Goal: Information Seeking & Learning: Check status

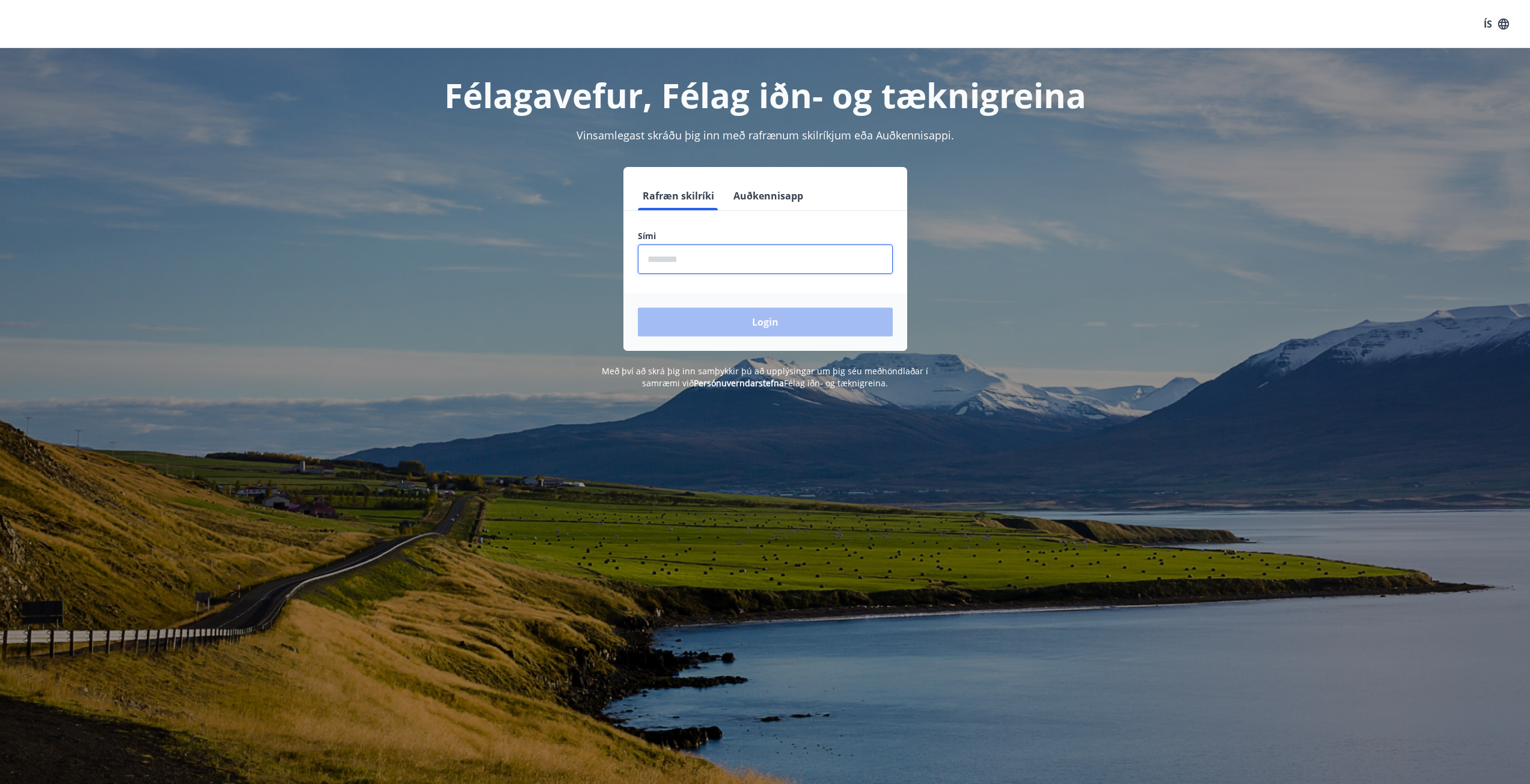
click at [701, 265] on input "phone" at bounding box center [765, 259] width 255 height 29
type input "********"
click at [638, 307] on button "Login" at bounding box center [765, 322] width 255 height 29
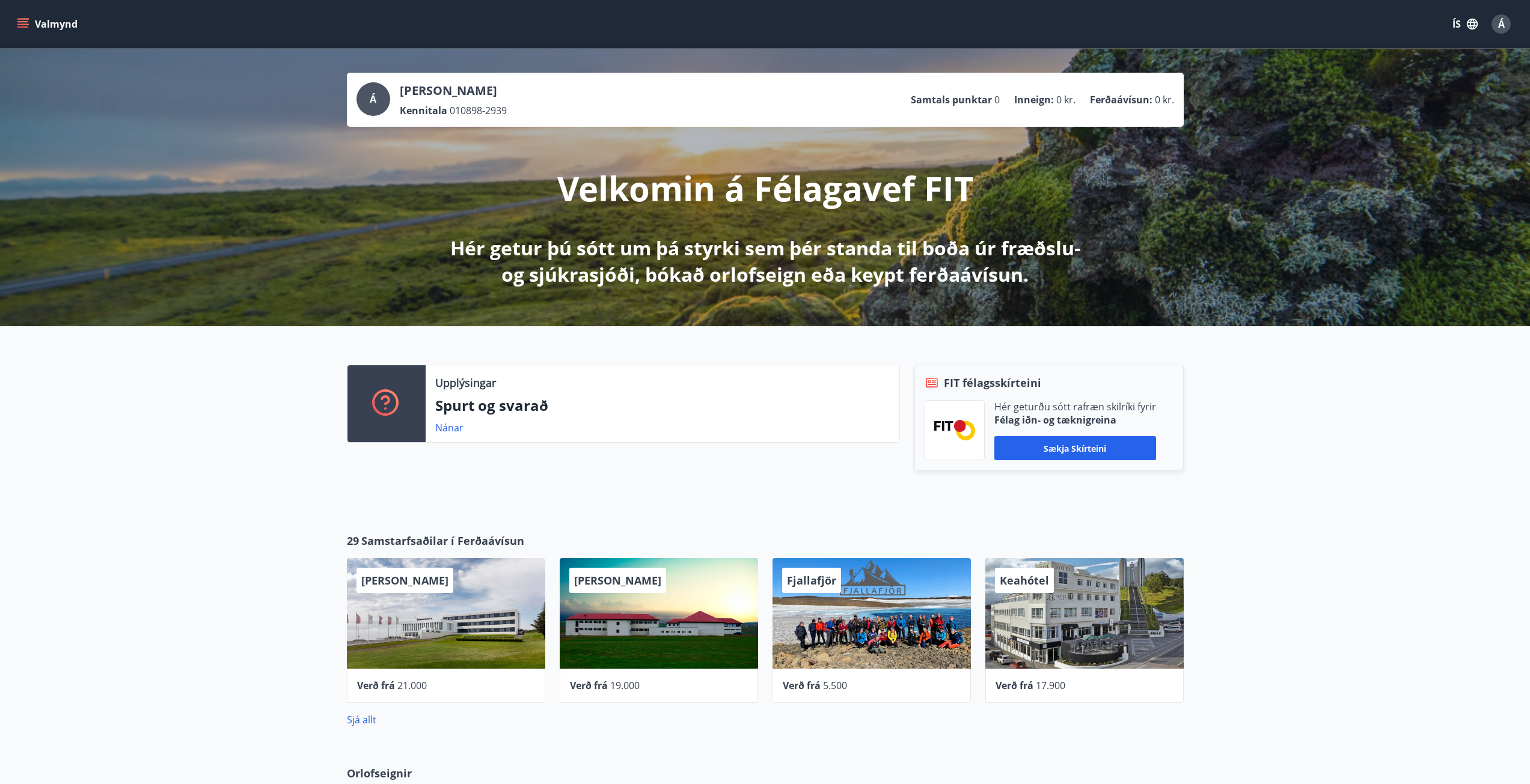
click at [1501, 24] on span "Á" at bounding box center [1501, 24] width 7 height 13
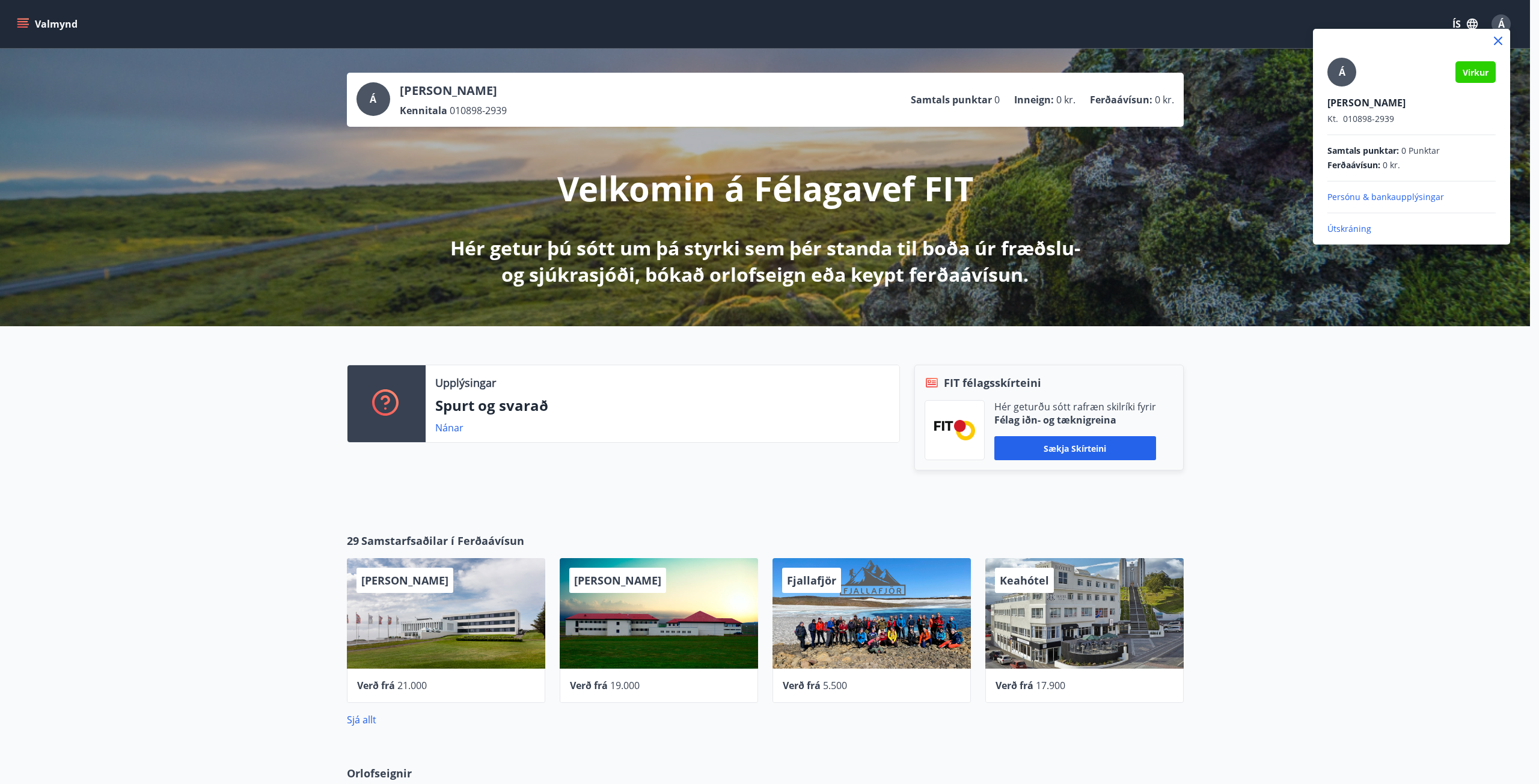
click at [460, 88] on div at bounding box center [769, 392] width 1539 height 784
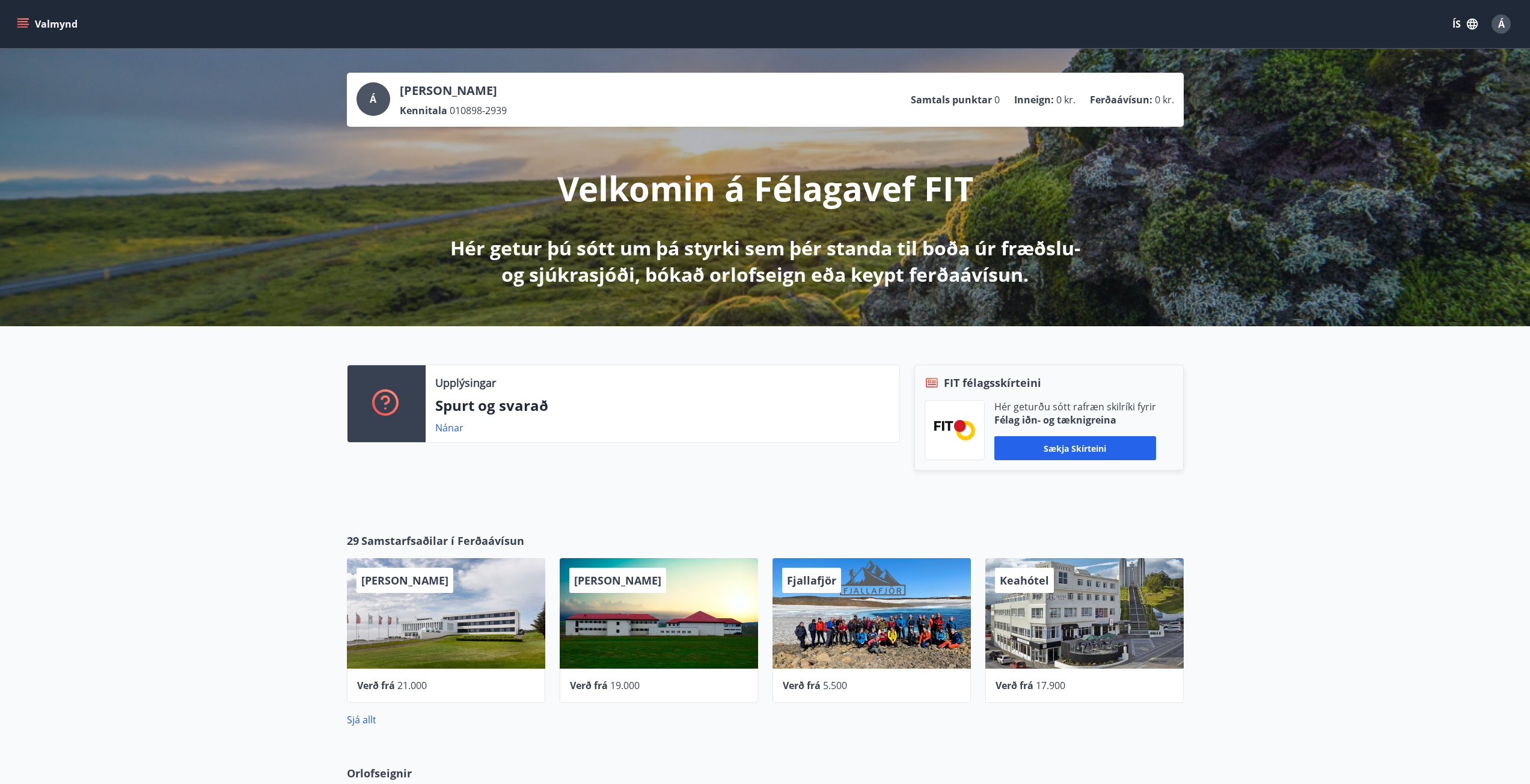
click at [56, 20] on button "Valmynd" at bounding box center [48, 24] width 68 height 21
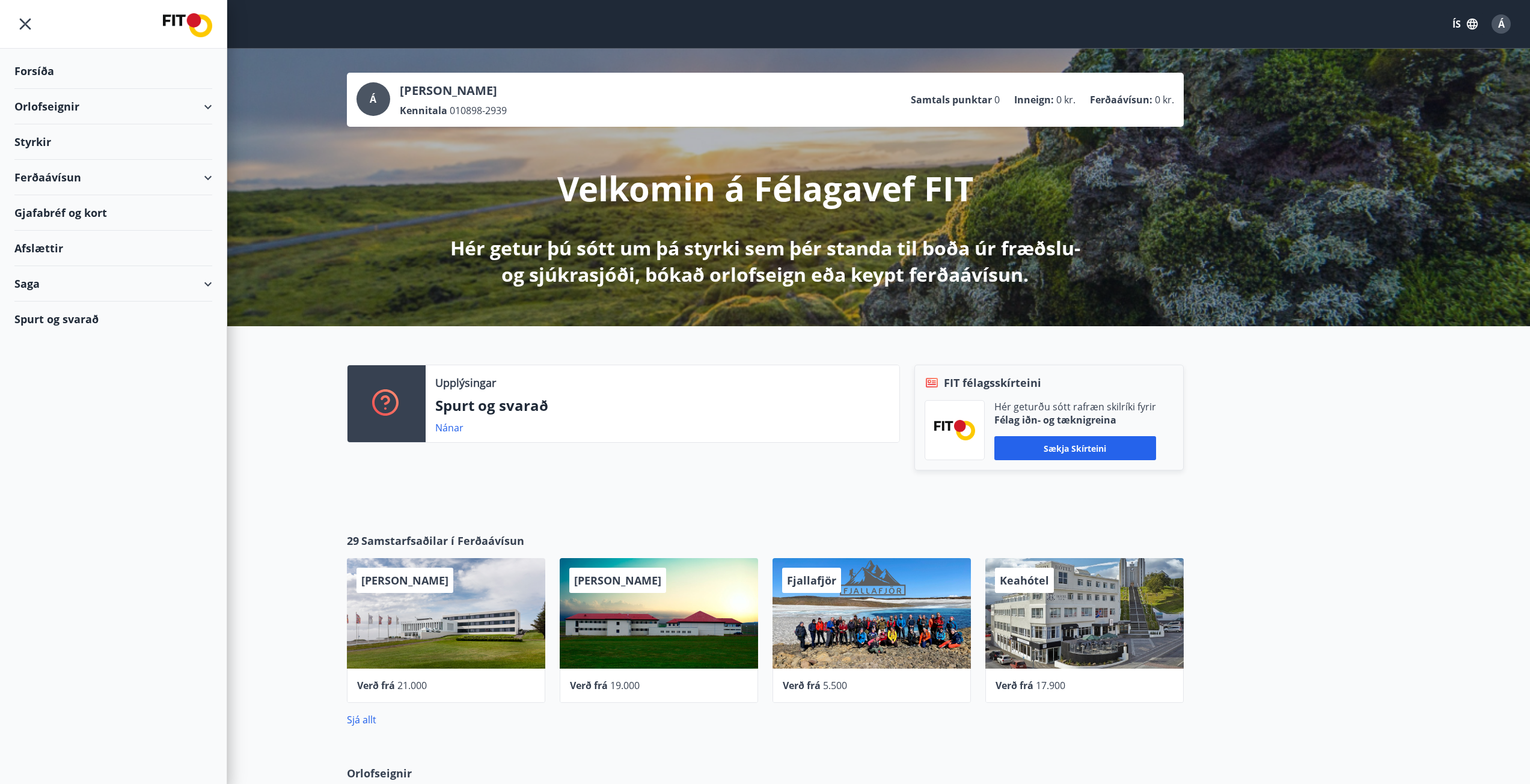
click at [45, 89] on div "Styrkir" at bounding box center [114, 71] width 198 height 35
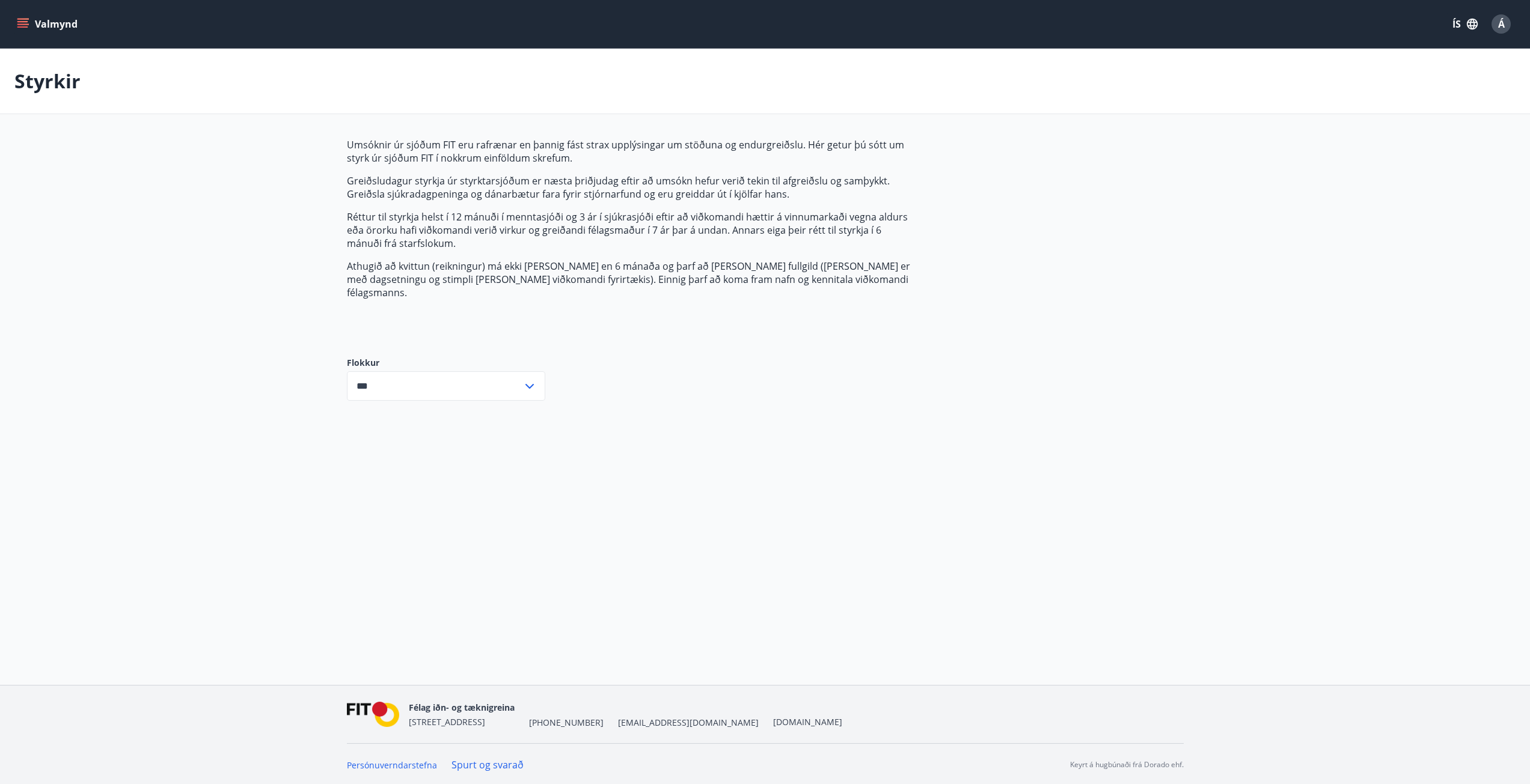
scroll to position [2, 0]
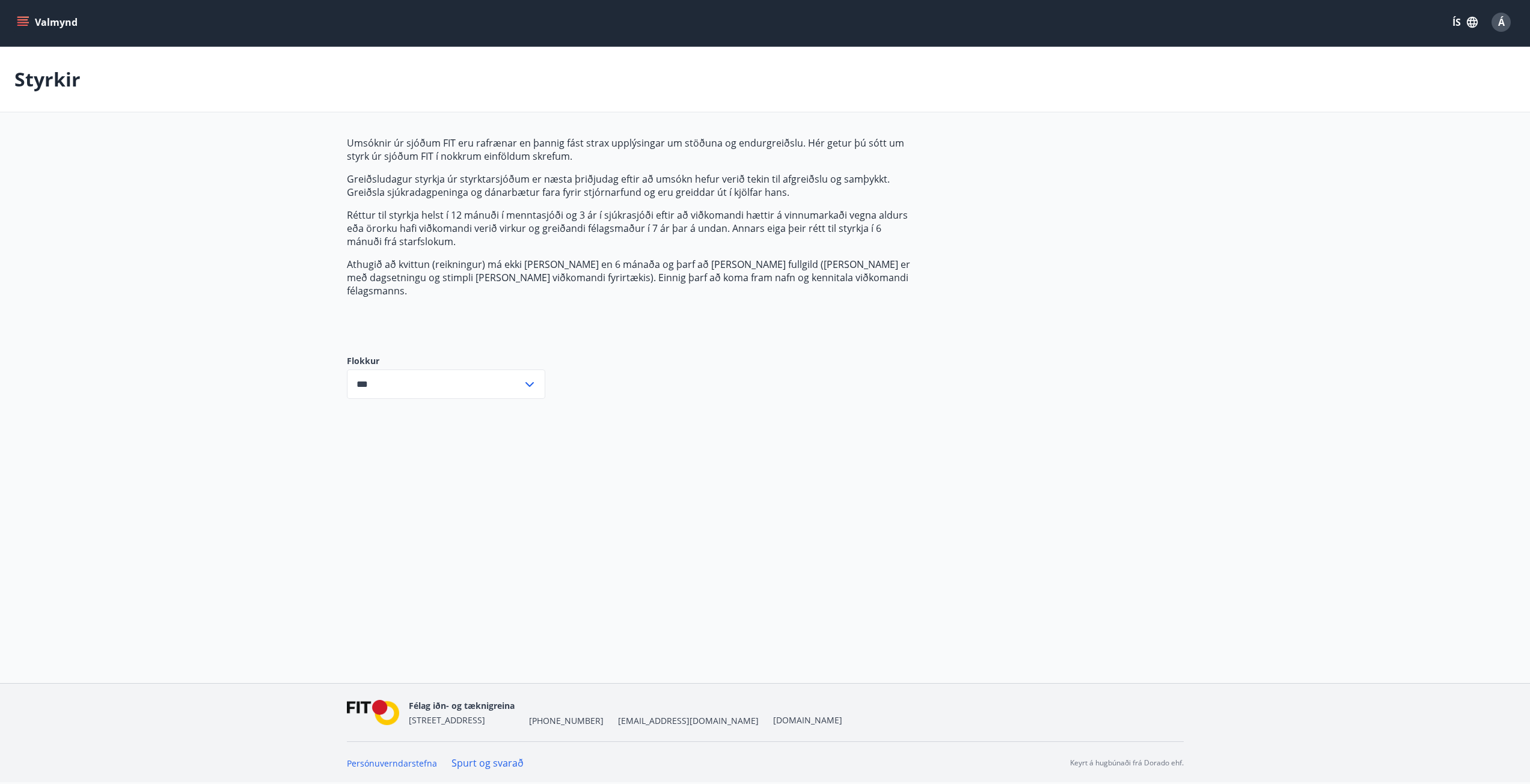
click at [497, 370] on input "***" at bounding box center [435, 384] width 176 height 29
click at [428, 420] on li "Sjúkrasjóður" at bounding box center [446, 431] width 197 height 21
type input "**********"
click at [532, 382] on icon at bounding box center [530, 384] width 9 height 5
click at [270, 389] on main "Styrkir Umsóknir úr sjóðum FIT eru rafrænar en þannig fást strax upplýsingar um…" at bounding box center [765, 232] width 1530 height 371
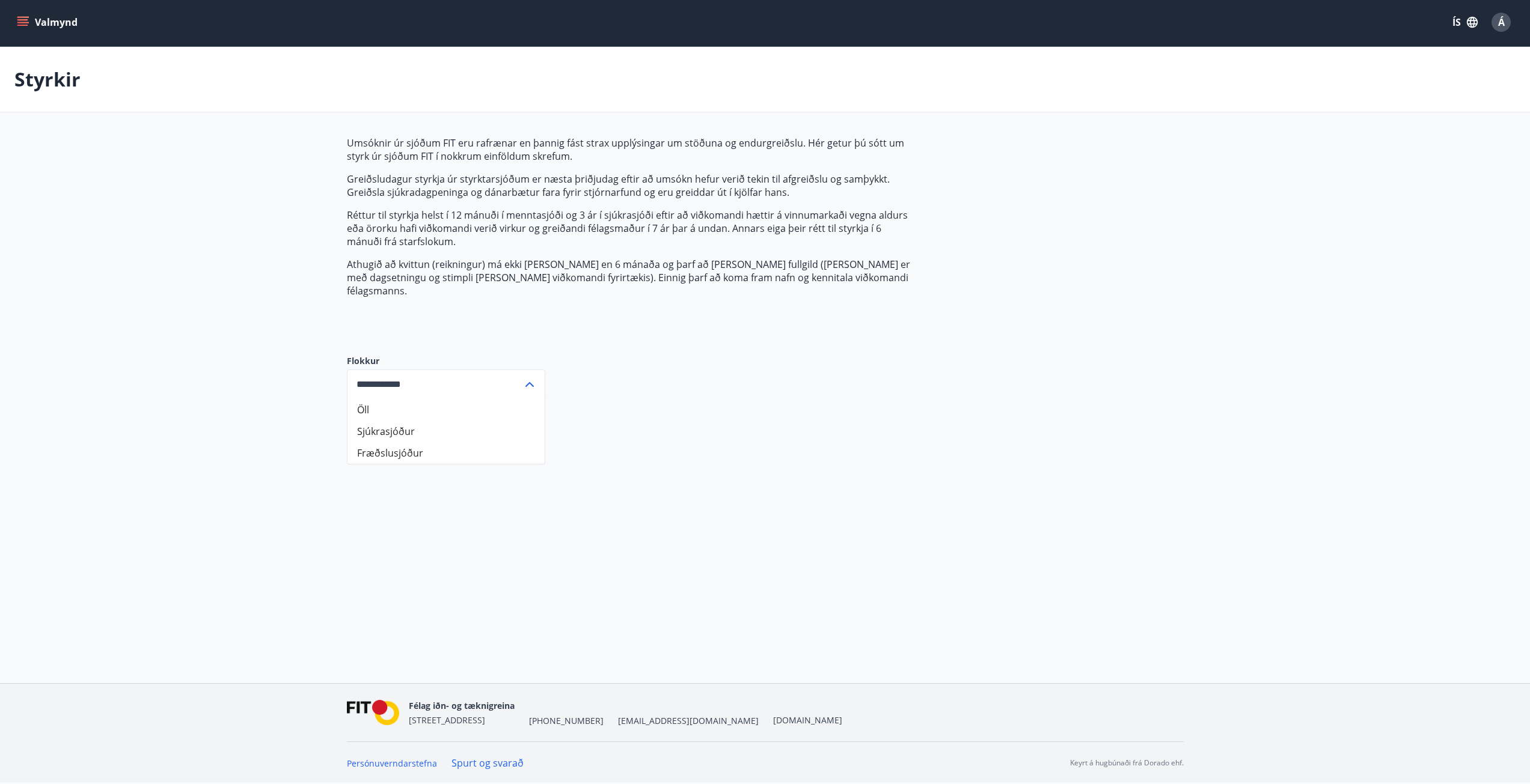
click at [42, 23] on button "Valmynd" at bounding box center [48, 22] width 68 height 21
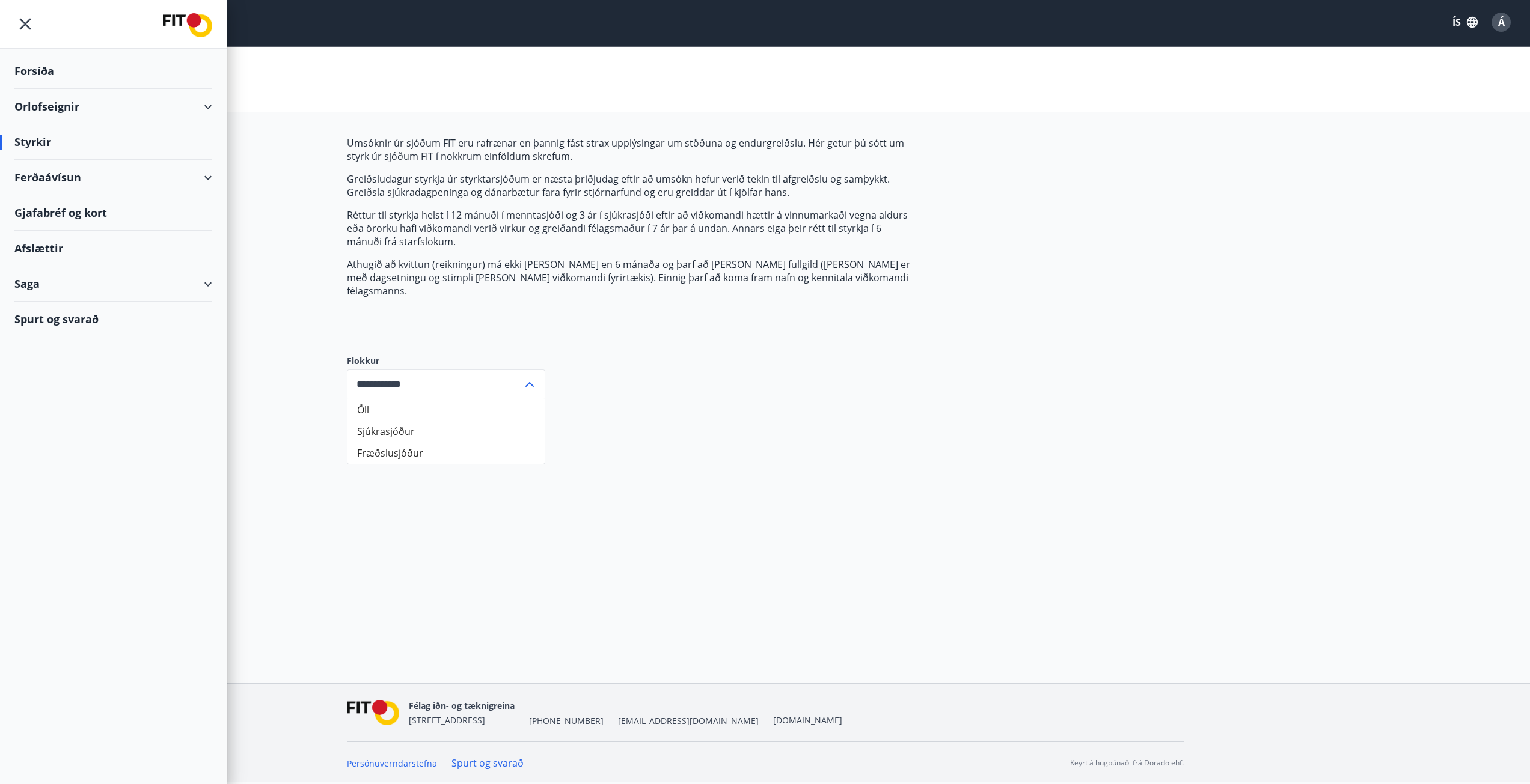
click at [207, 105] on div "Orlofseignir" at bounding box center [114, 107] width 198 height 35
click at [51, 247] on div "Afslættir" at bounding box center [114, 248] width 198 height 35
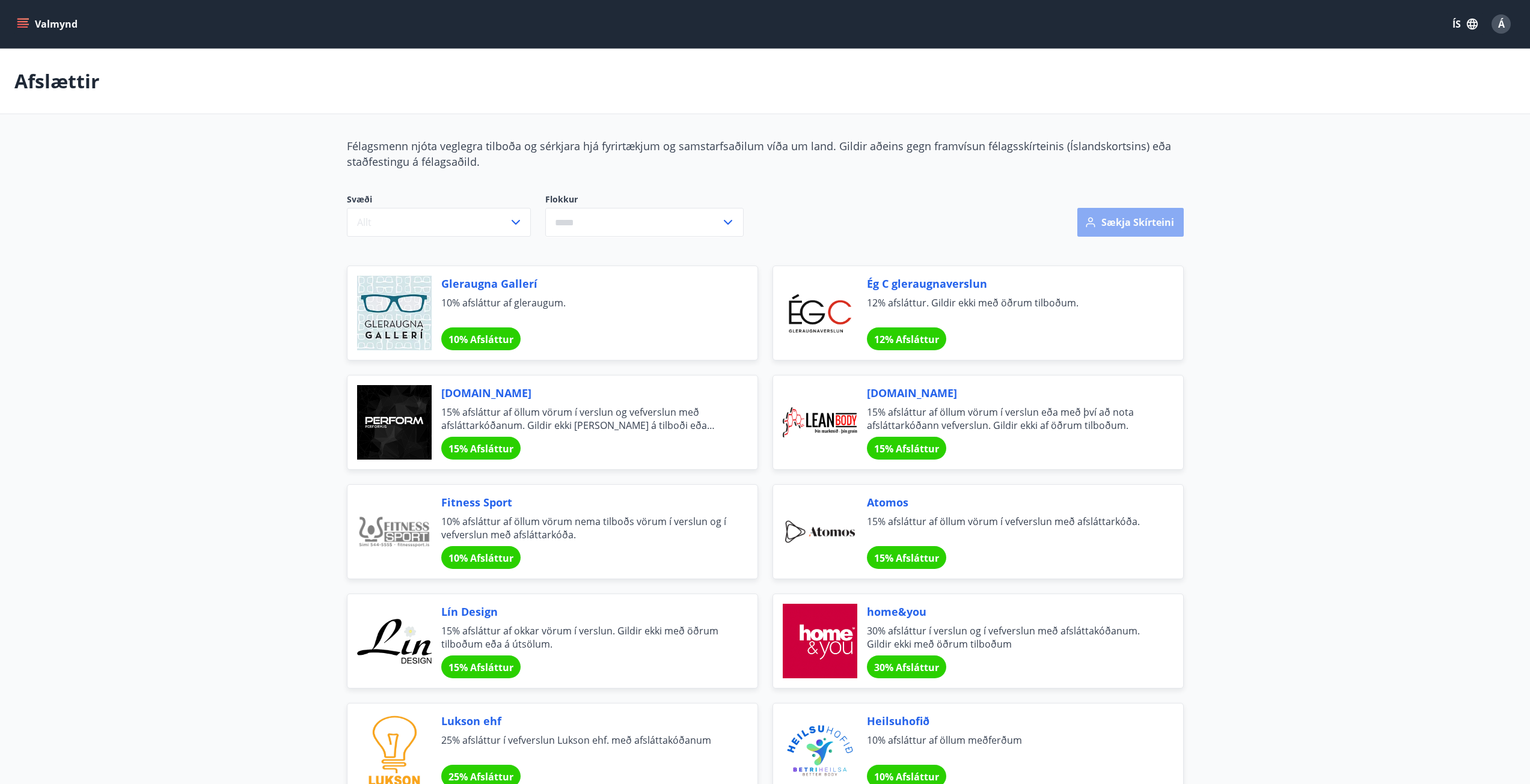
click at [1142, 221] on button "Sækja skírteini" at bounding box center [1130, 222] width 106 height 29
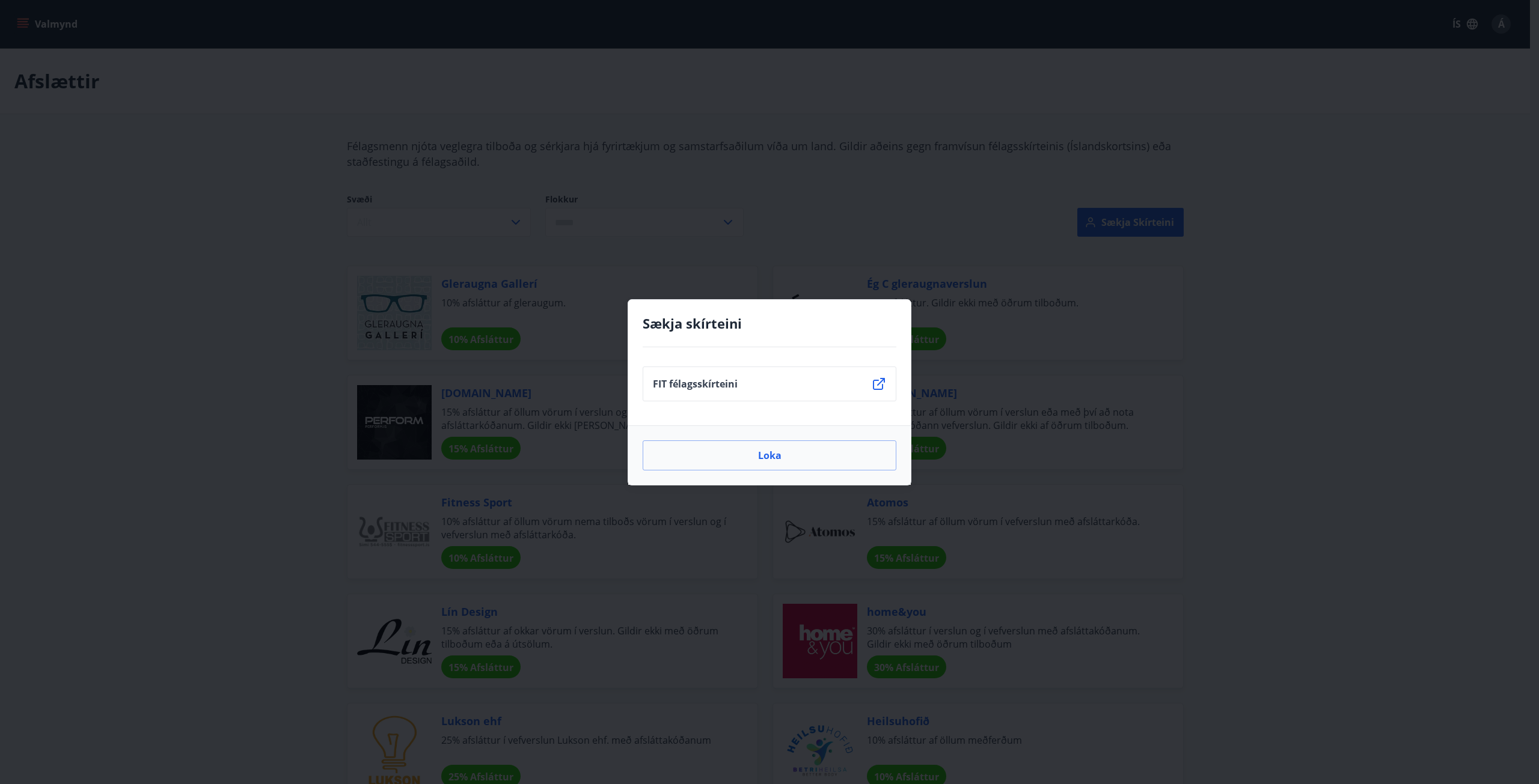
click at [878, 386] on icon at bounding box center [879, 384] width 15 height 15
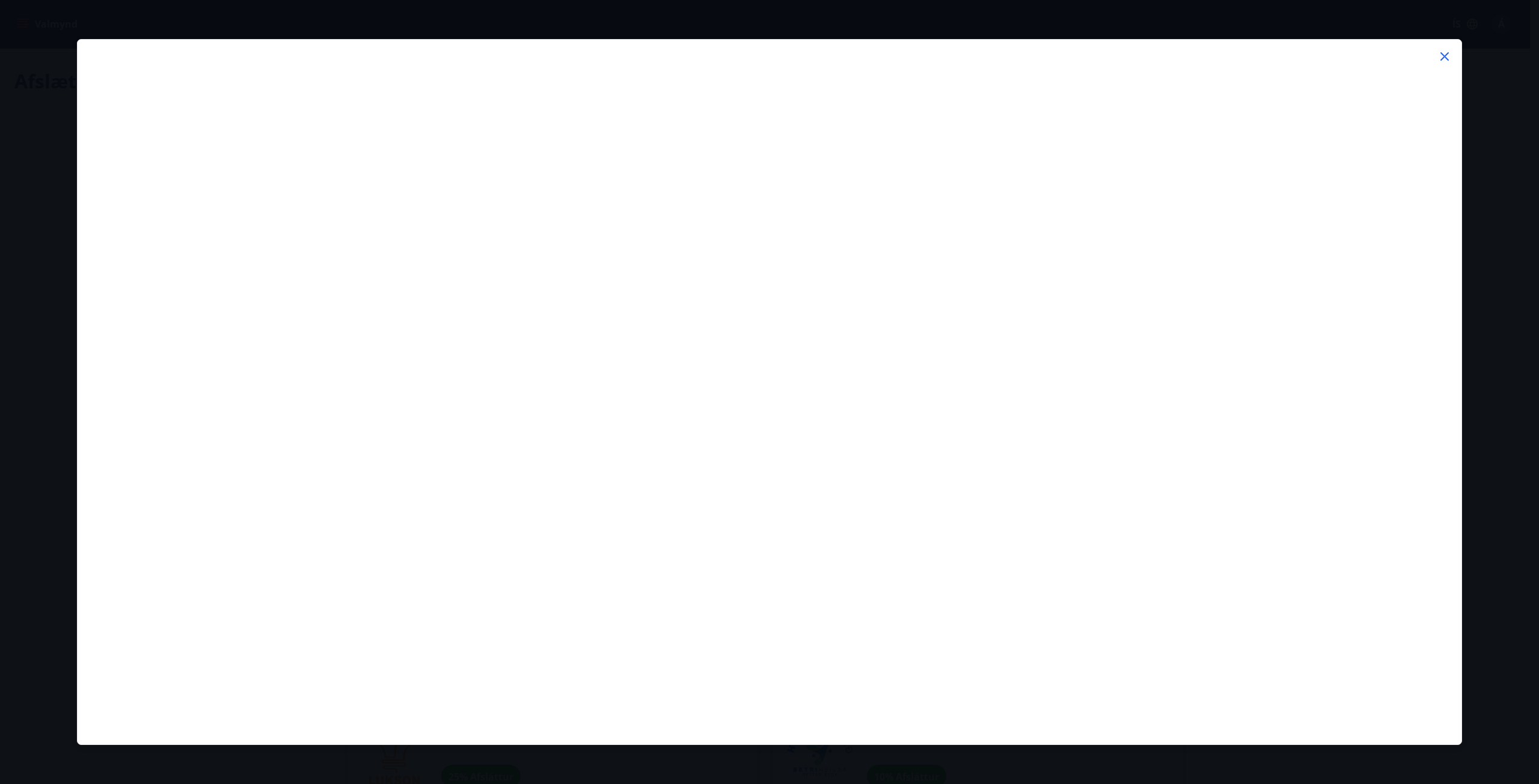
click at [1446, 56] on icon at bounding box center [1445, 57] width 9 height 9
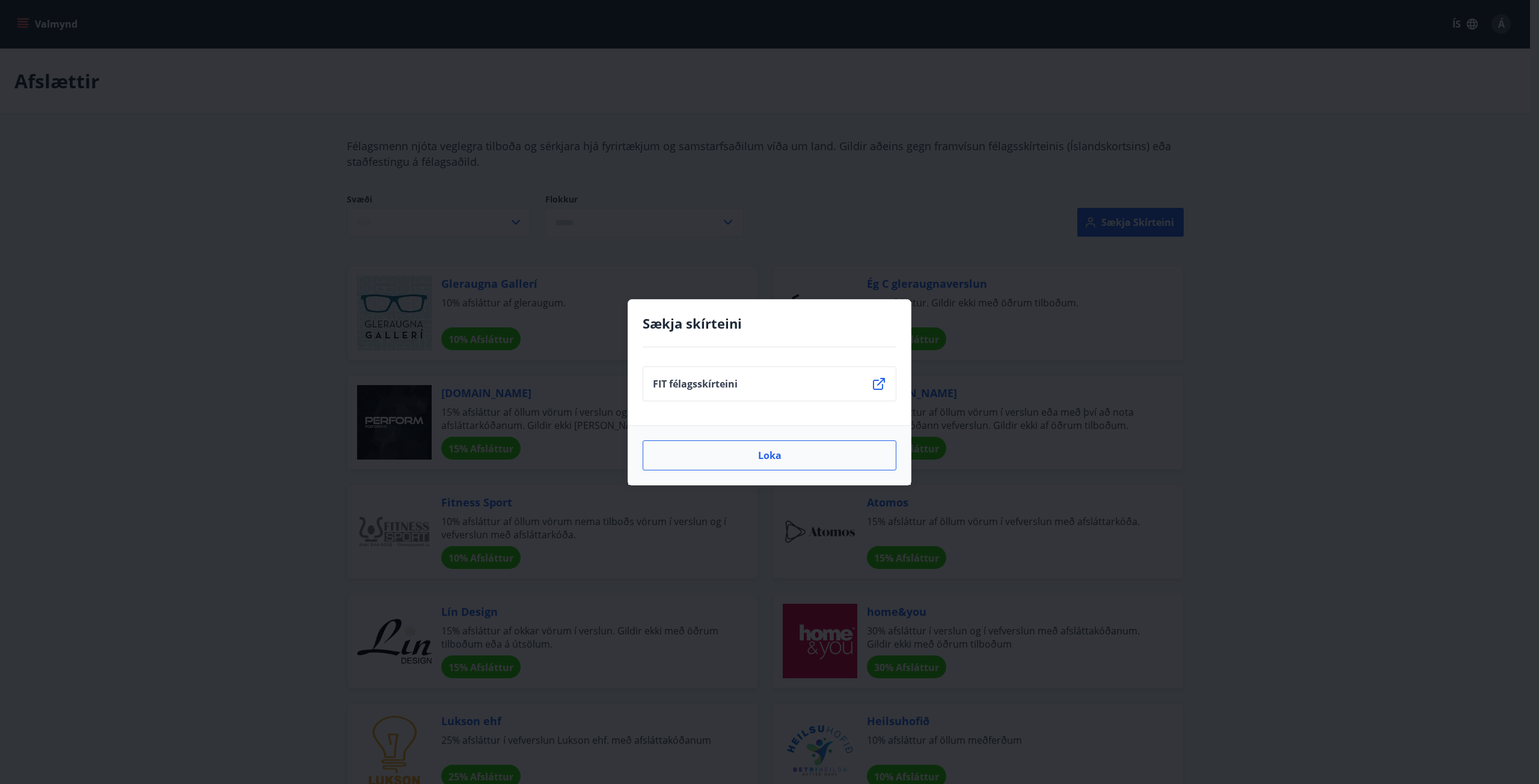
click at [775, 456] on button "Loka" at bounding box center [770, 455] width 254 height 30
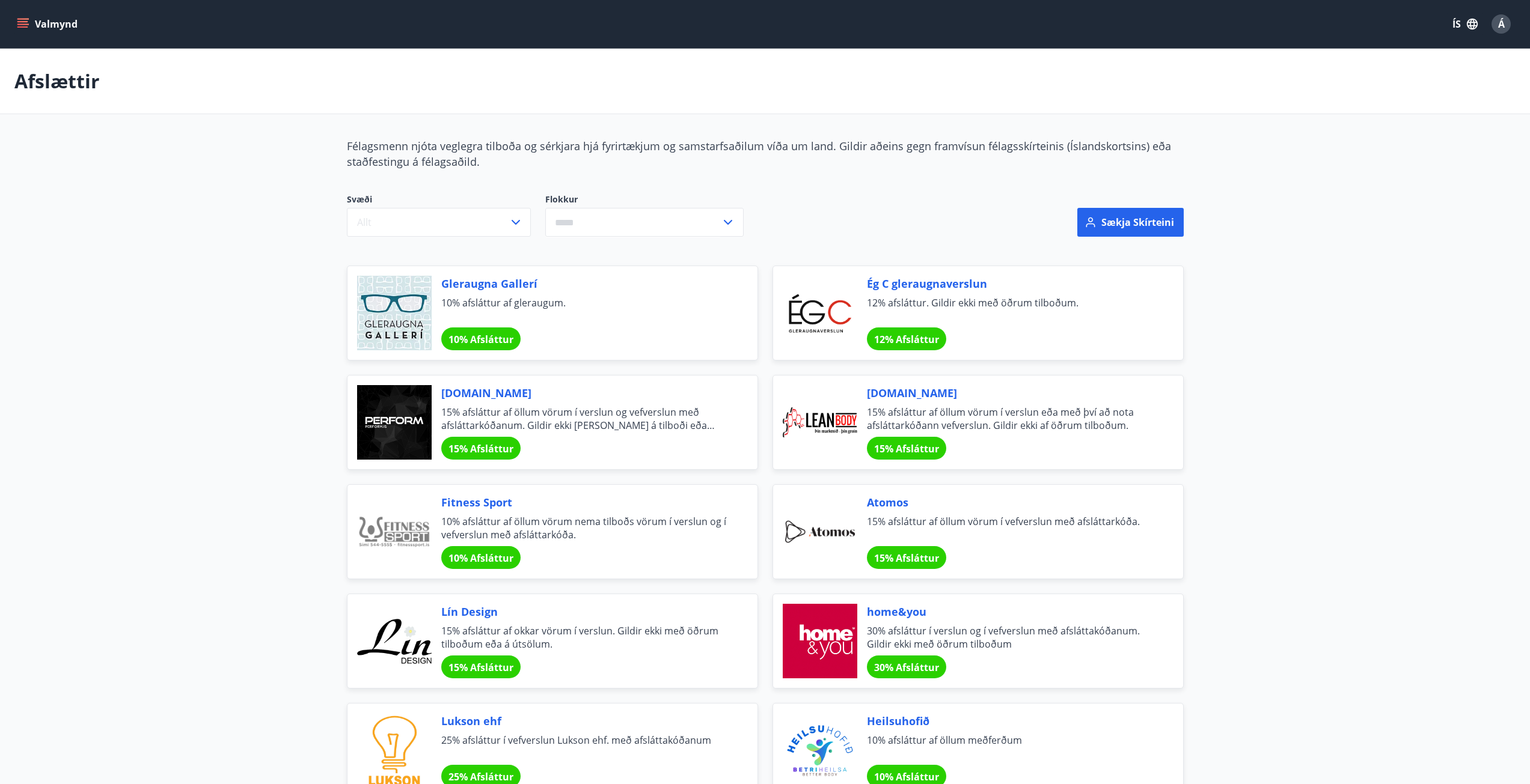
click at [1470, 25] on icon "button" at bounding box center [1472, 24] width 11 height 11
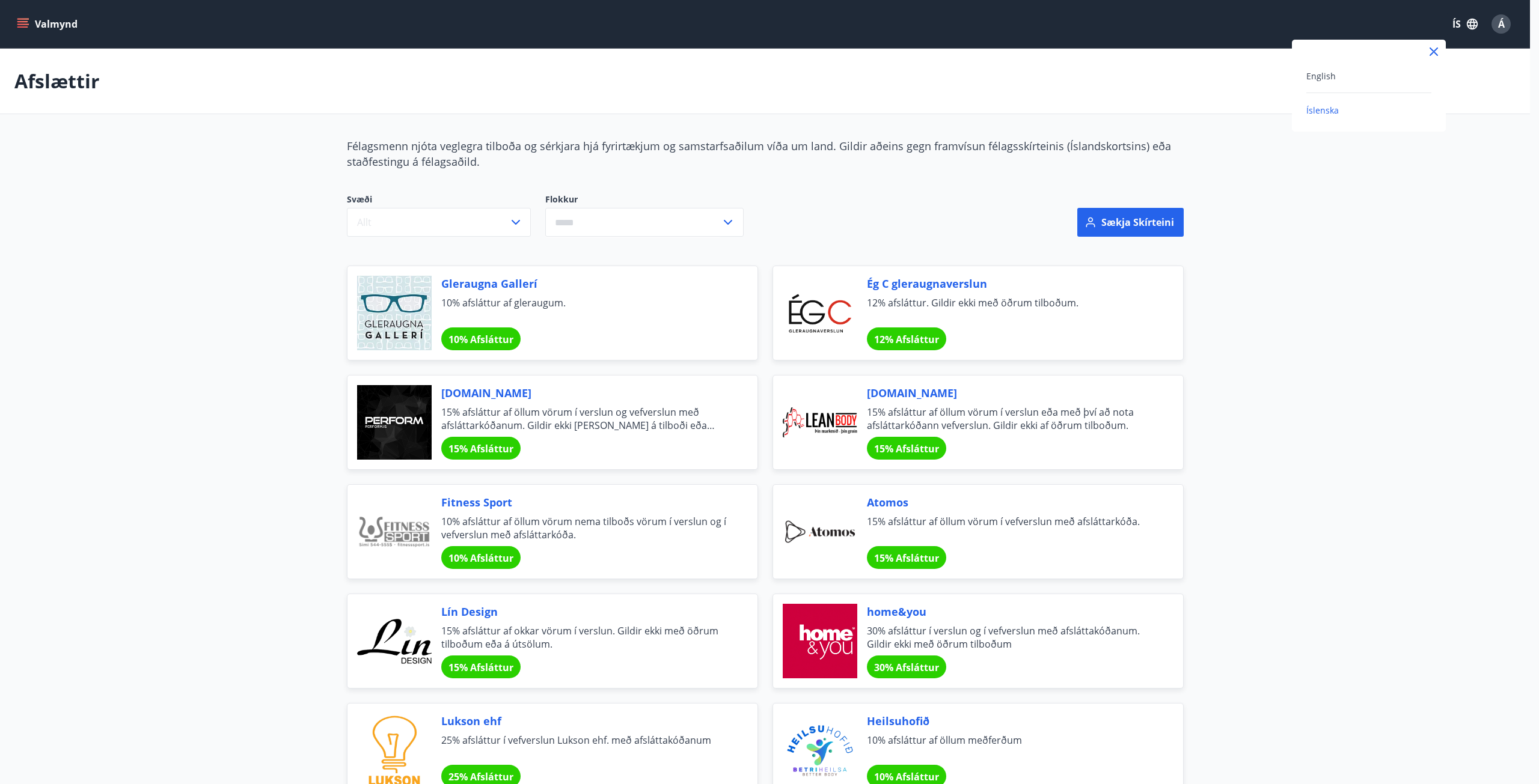
click at [1499, 24] on div at bounding box center [769, 392] width 1539 height 784
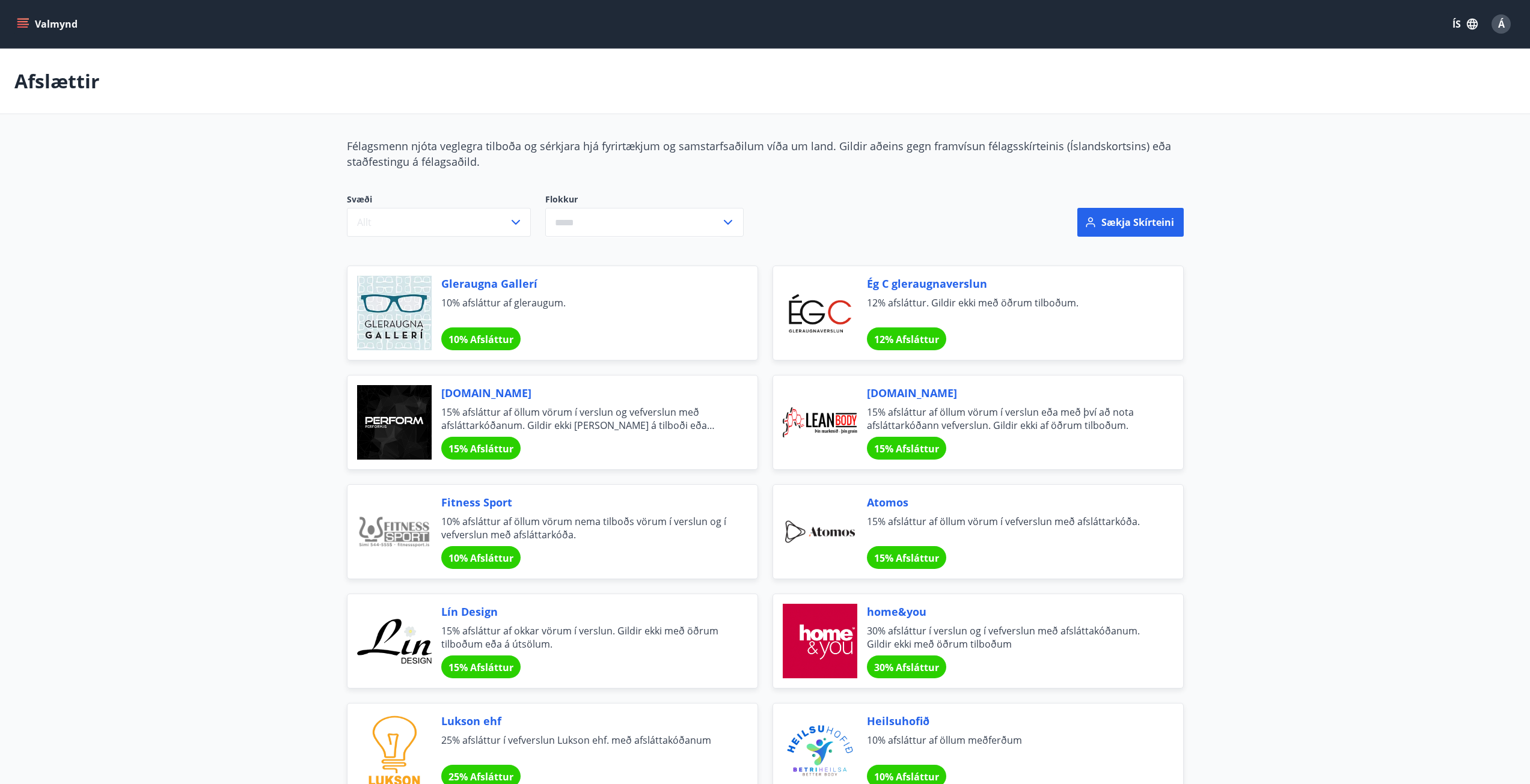
click at [1507, 27] on div "Á" at bounding box center [1501, 24] width 20 height 20
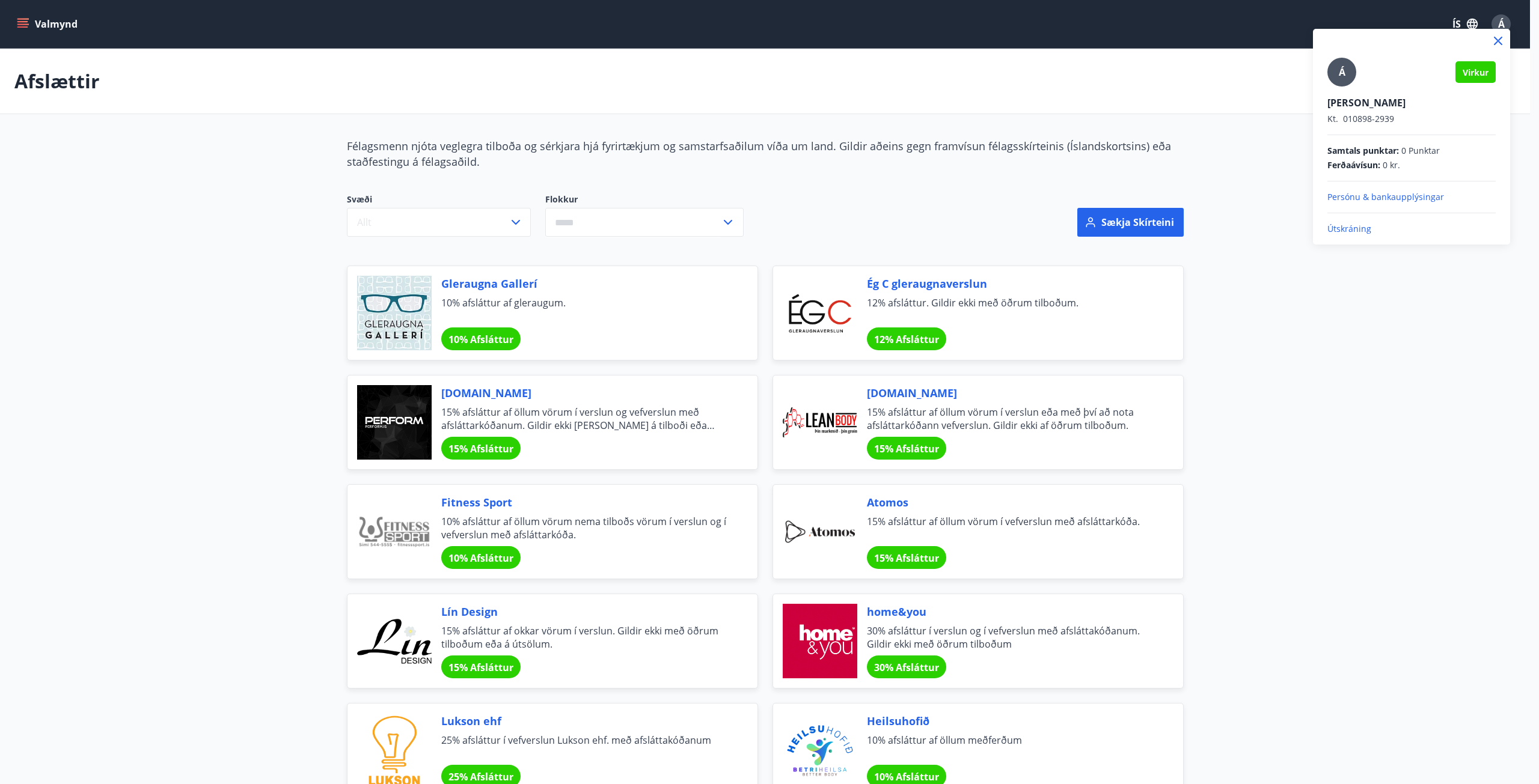
click at [1386, 196] on p "Persónu & bankaupplýsingar" at bounding box center [1412, 197] width 168 height 12
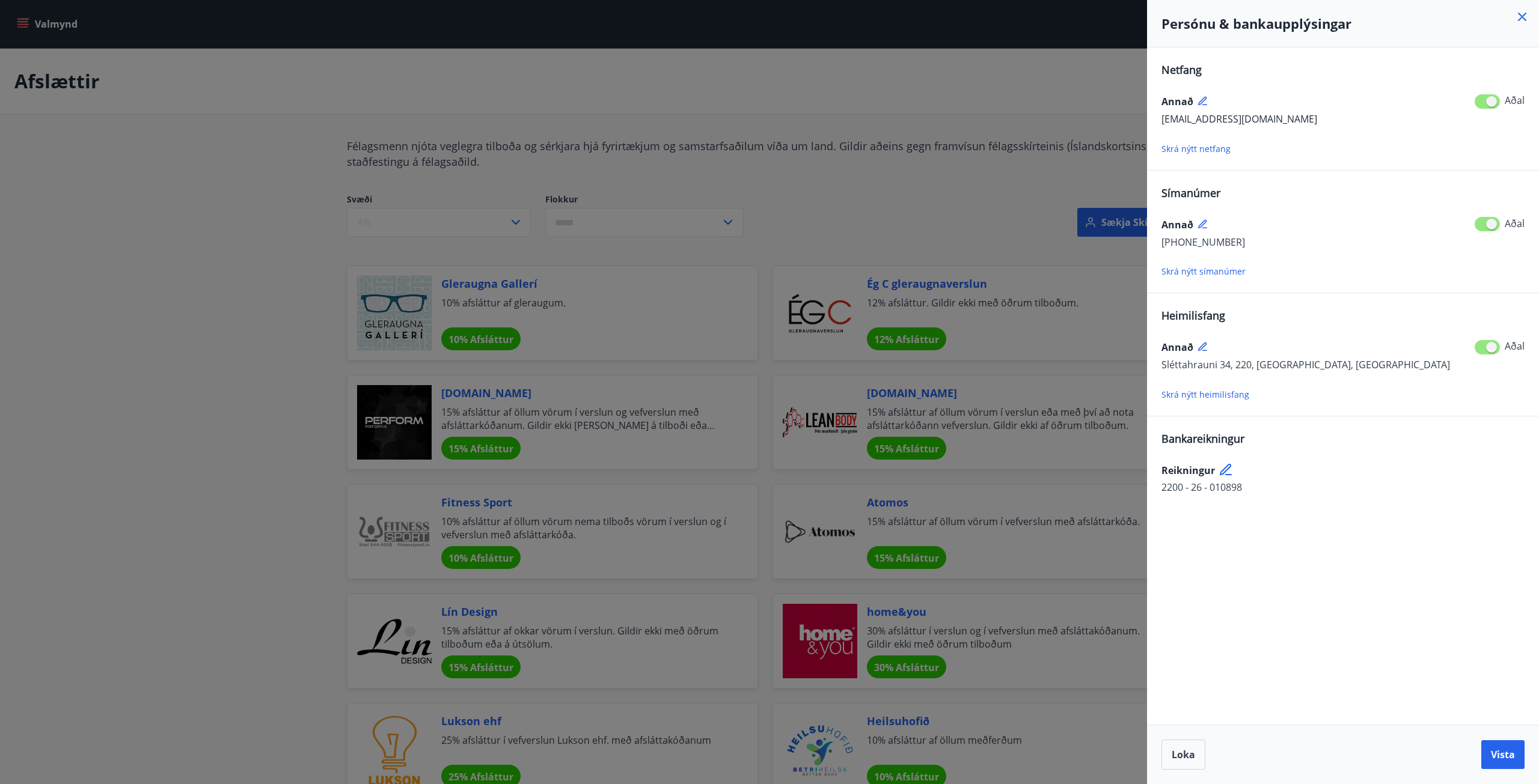
click at [951, 202] on div at bounding box center [769, 392] width 1539 height 784
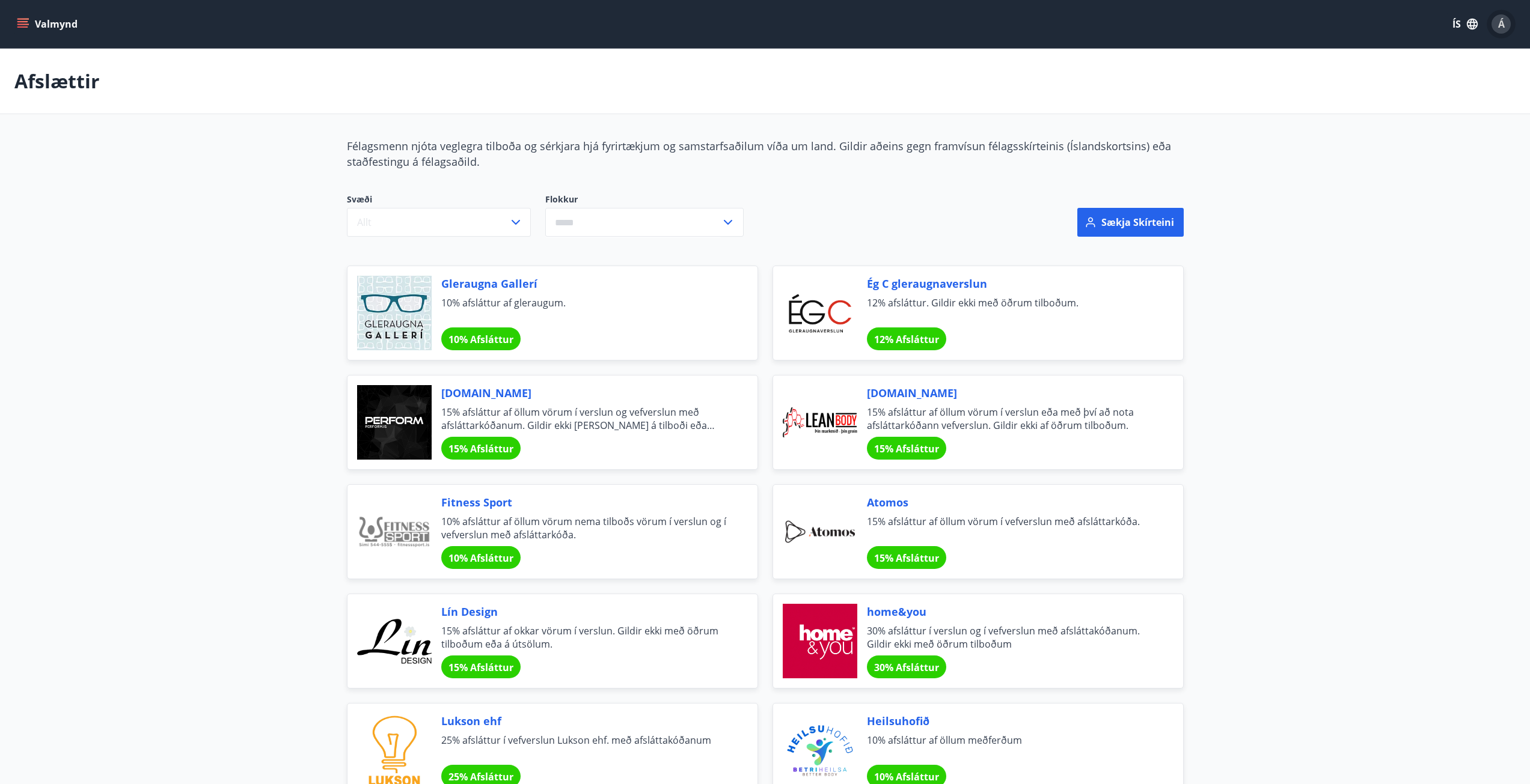
click at [1495, 21] on div "Á" at bounding box center [1501, 24] width 20 height 20
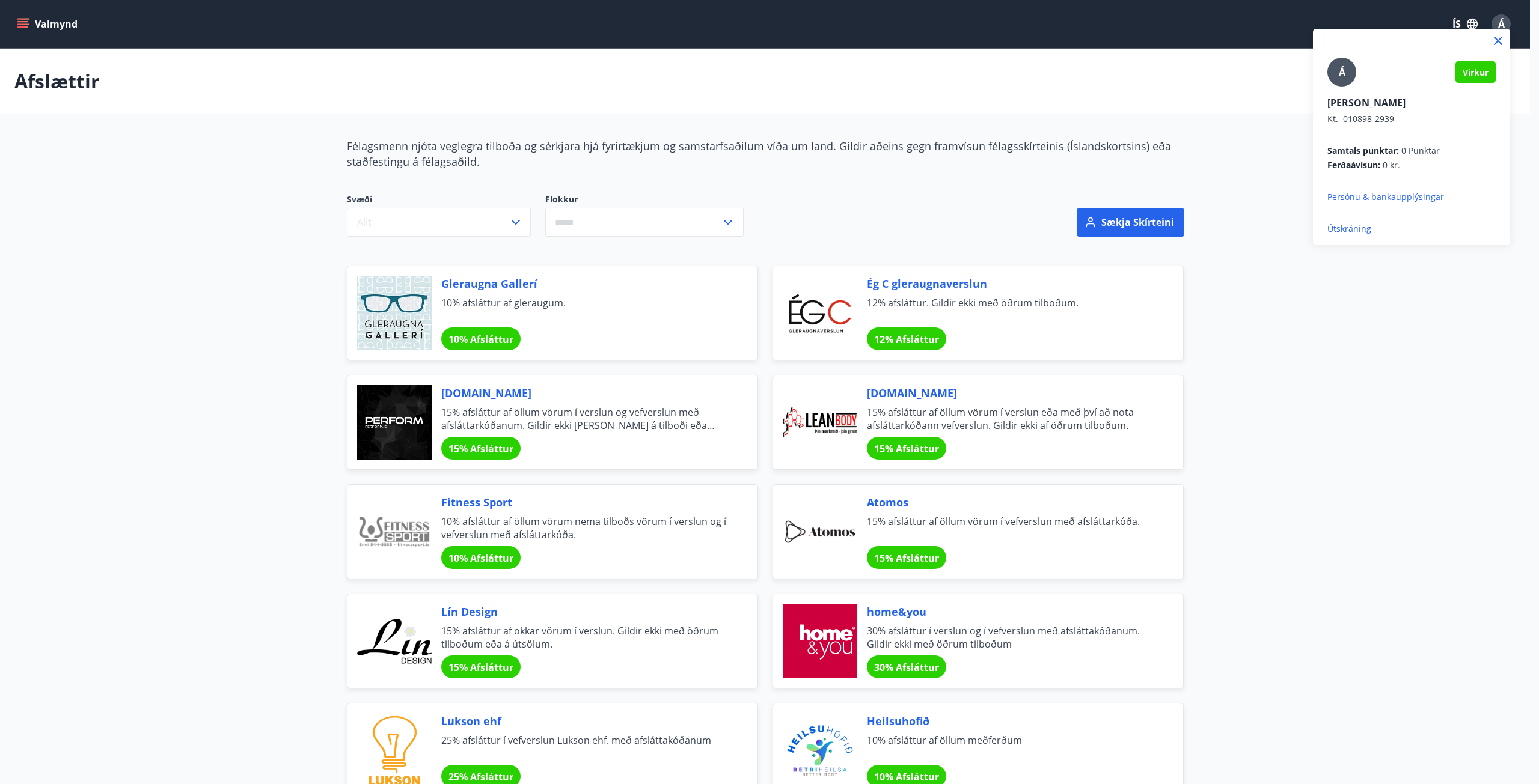
click at [1345, 68] on span "Á" at bounding box center [1342, 72] width 7 height 13
click at [1345, 88] on input "Á" at bounding box center [1410, 95] width 164 height 13
click at [1054, 124] on div at bounding box center [769, 392] width 1539 height 784
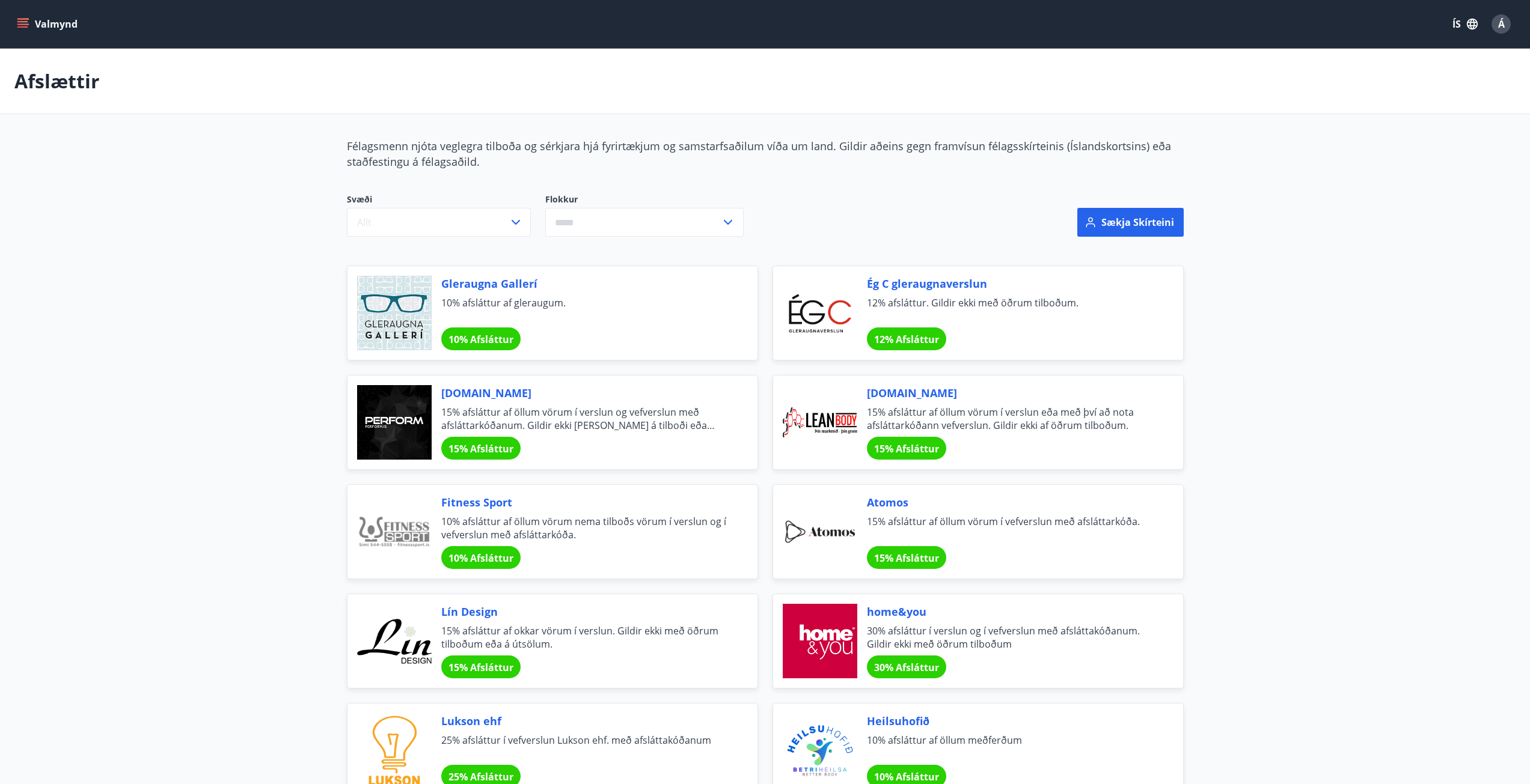
click at [41, 24] on button "Valmynd" at bounding box center [48, 24] width 68 height 21
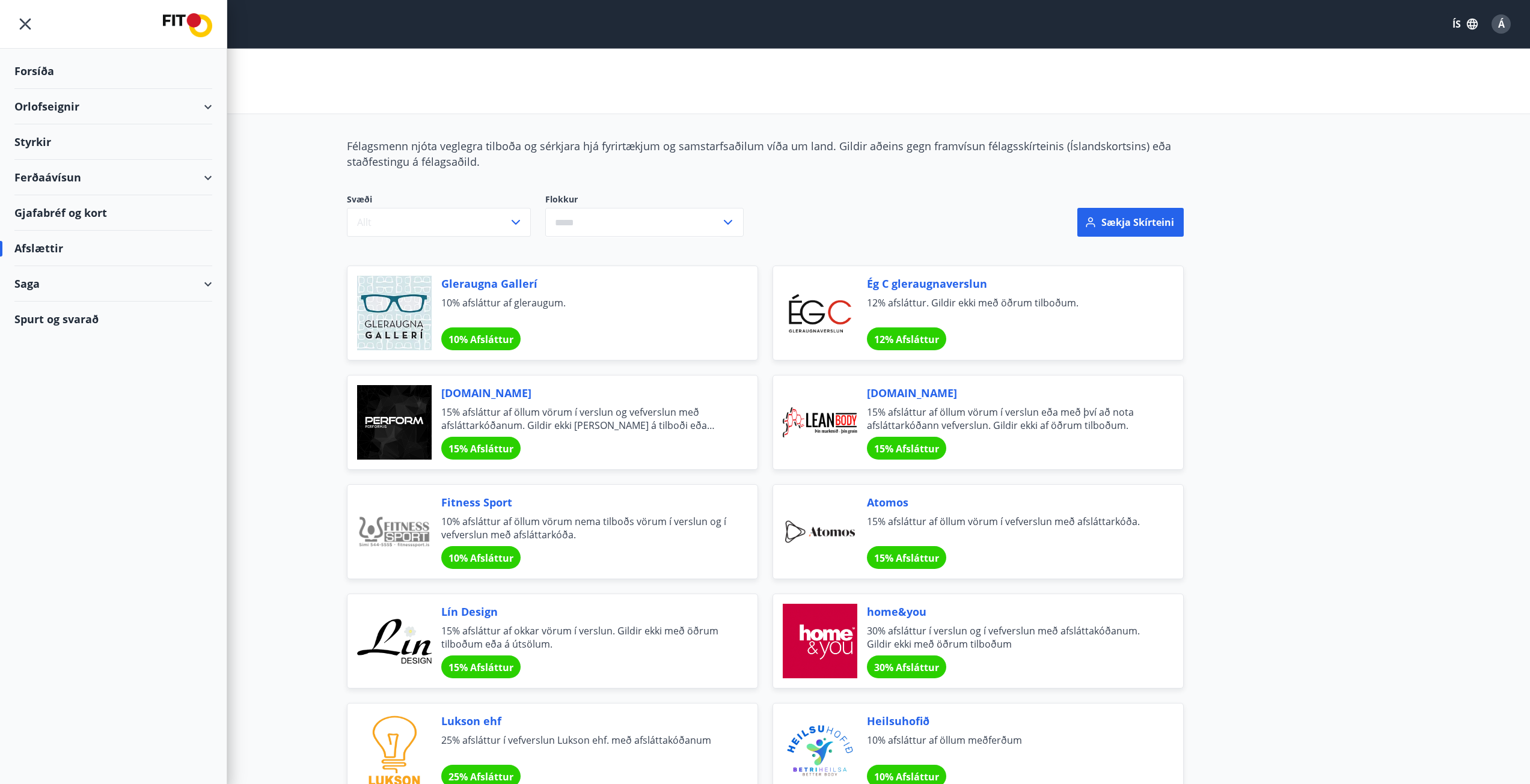
click at [38, 67] on div "Forsíða" at bounding box center [114, 71] width 198 height 35
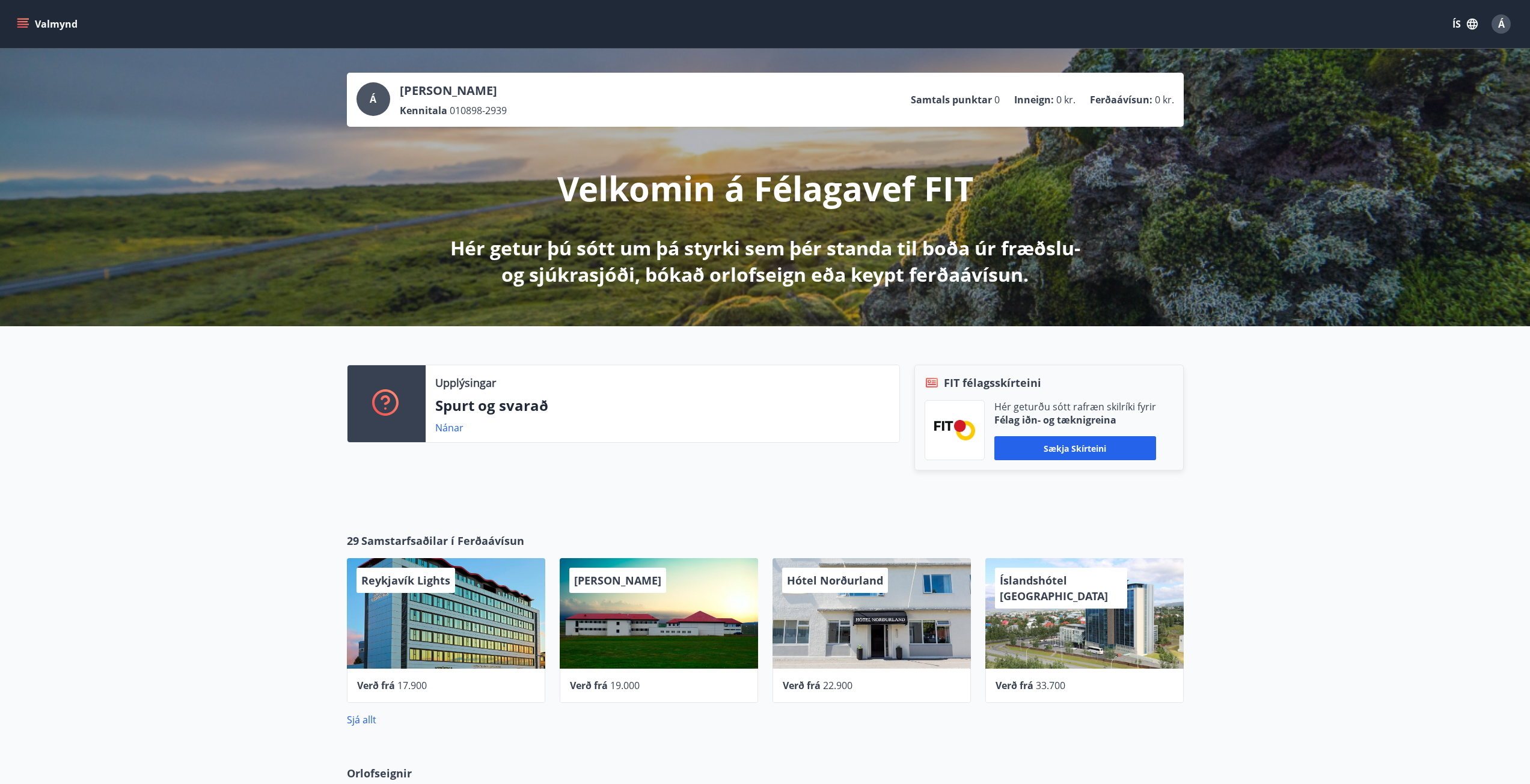
click at [38, 25] on button "Valmynd" at bounding box center [48, 24] width 68 height 21
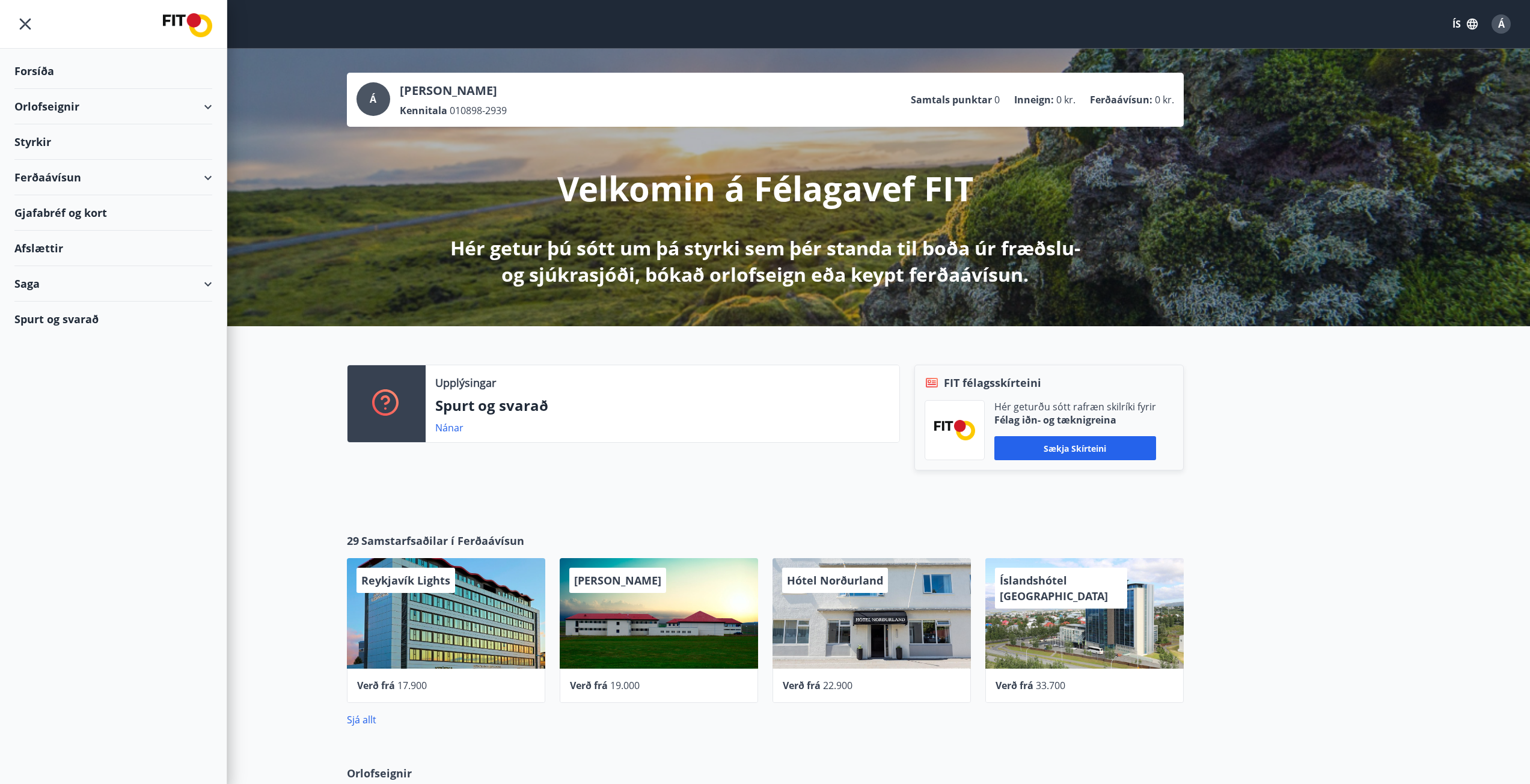
click at [35, 89] on div "Styrkir" at bounding box center [114, 71] width 198 height 35
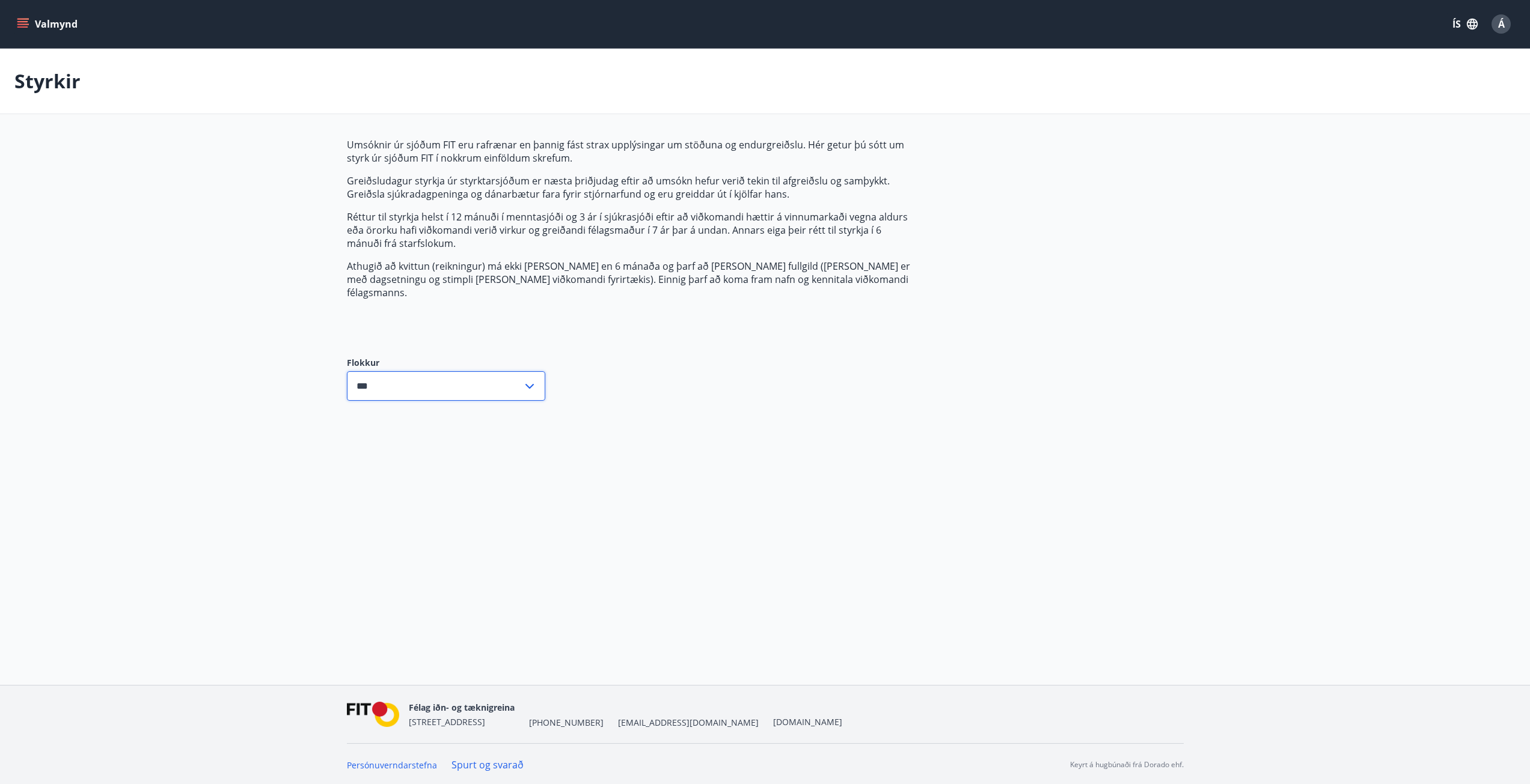
click at [487, 372] on input "***" at bounding box center [435, 386] width 176 height 29
click at [394, 422] on li "Sjúkrasjóður" at bounding box center [446, 433] width 197 height 21
click at [408, 379] on input "**********" at bounding box center [435, 386] width 176 height 29
click at [401, 444] on li "Fræðslusjóður" at bounding box center [446, 455] width 197 height 21
click at [286, 388] on main "**********" at bounding box center [765, 234] width 1530 height 371
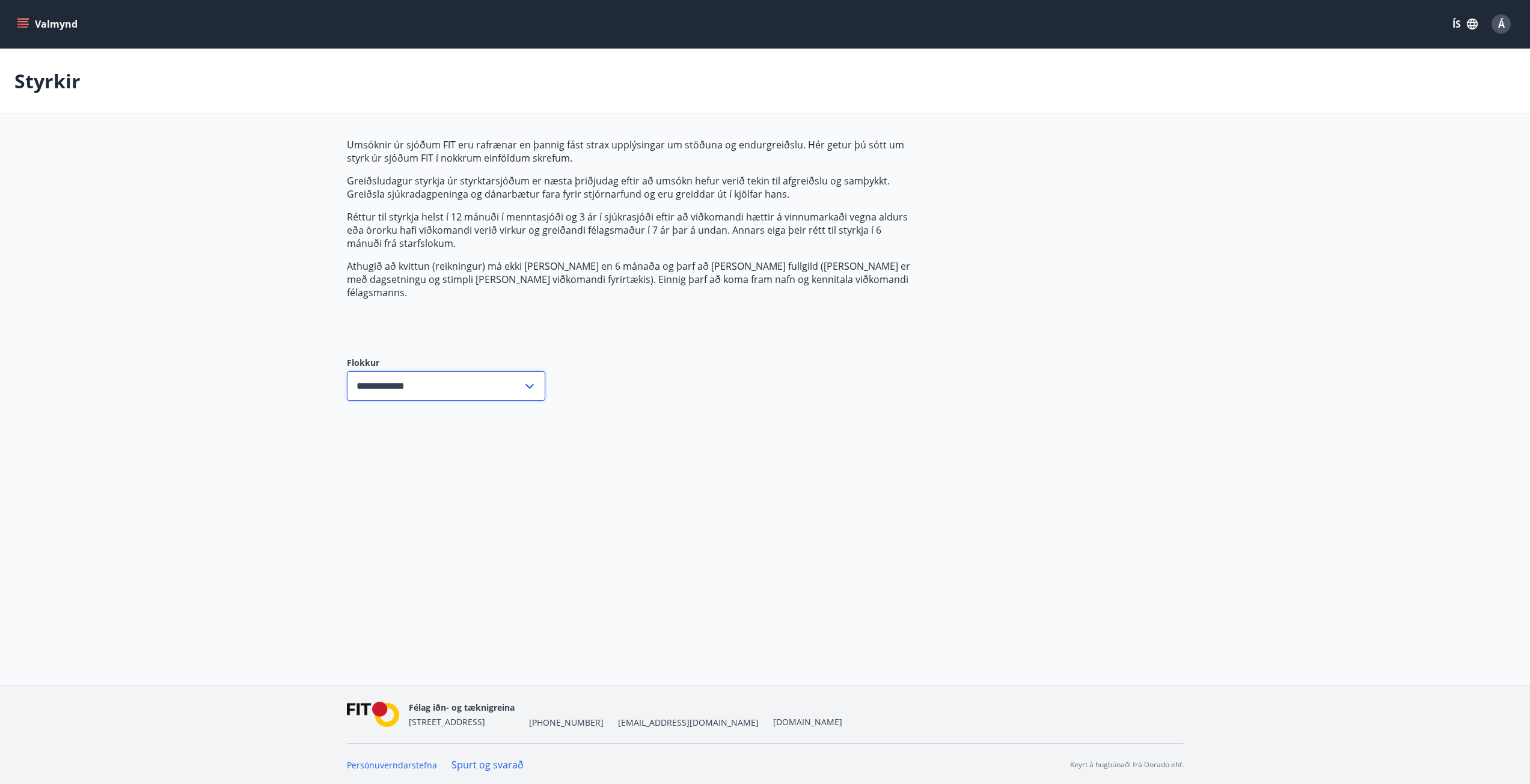
click at [446, 377] on input "**********" at bounding box center [435, 386] width 176 height 29
click at [380, 401] on li "Öll" at bounding box center [446, 411] width 197 height 21
type input "***"
click at [165, 223] on main "Styrkir Umsóknir úr sjóðum FIT eru rafrænar en þannig fást strax upplýsingar um…" at bounding box center [765, 234] width 1530 height 371
click at [38, 20] on button "Valmynd" at bounding box center [48, 24] width 68 height 21
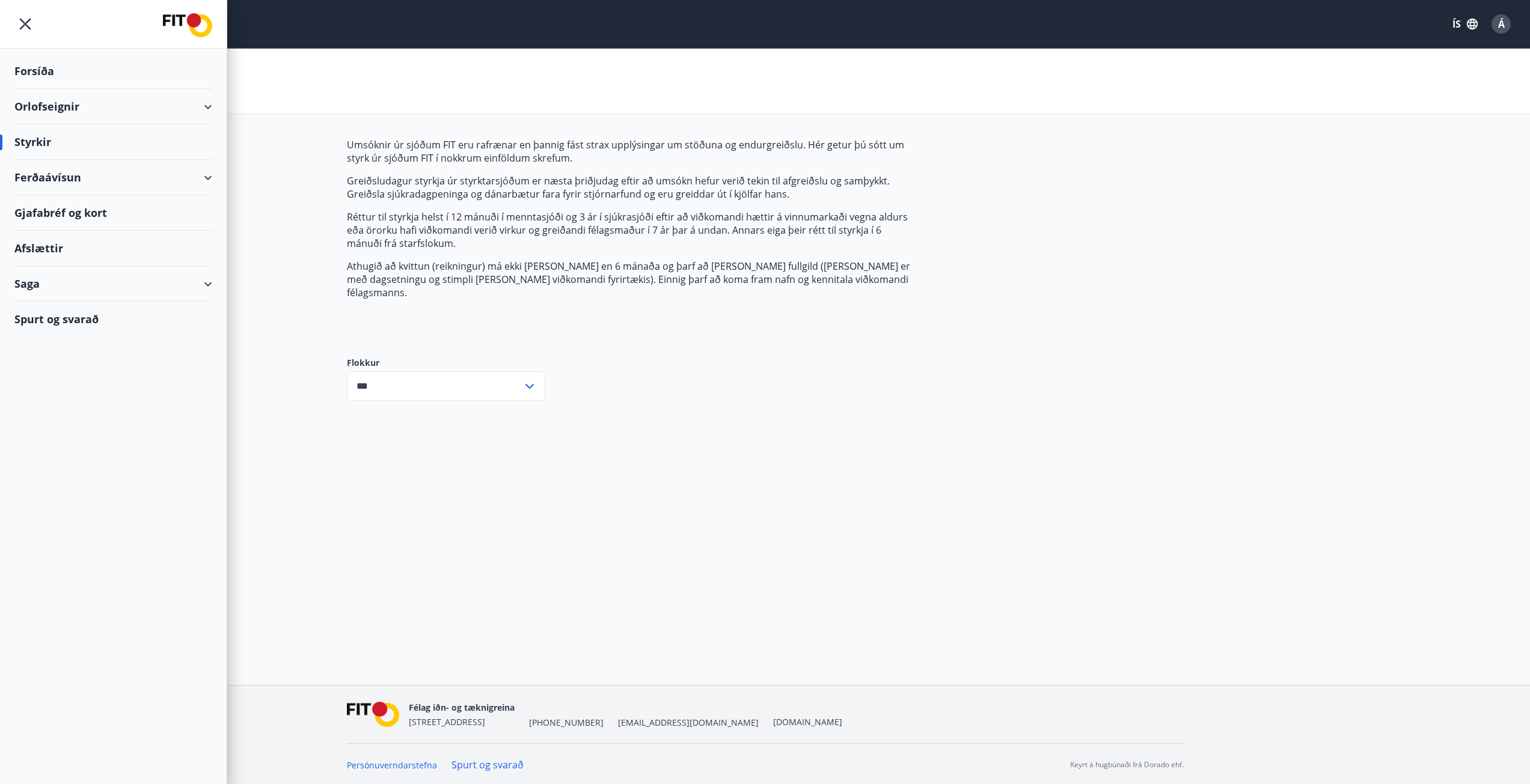
click at [67, 319] on div "Spurt og svarað" at bounding box center [114, 318] width 198 height 35
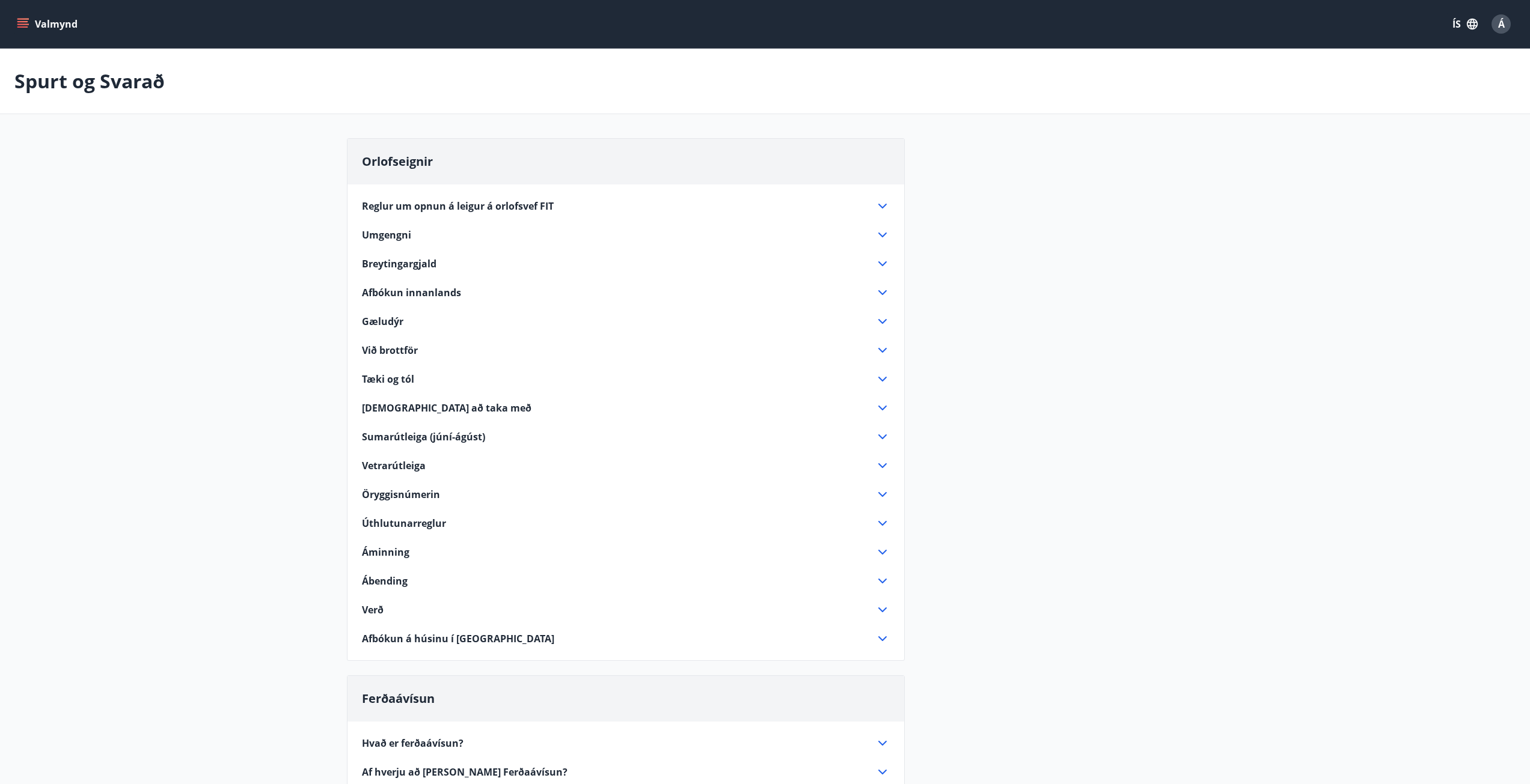
click at [68, 24] on button "Valmynd" at bounding box center [48, 24] width 68 height 21
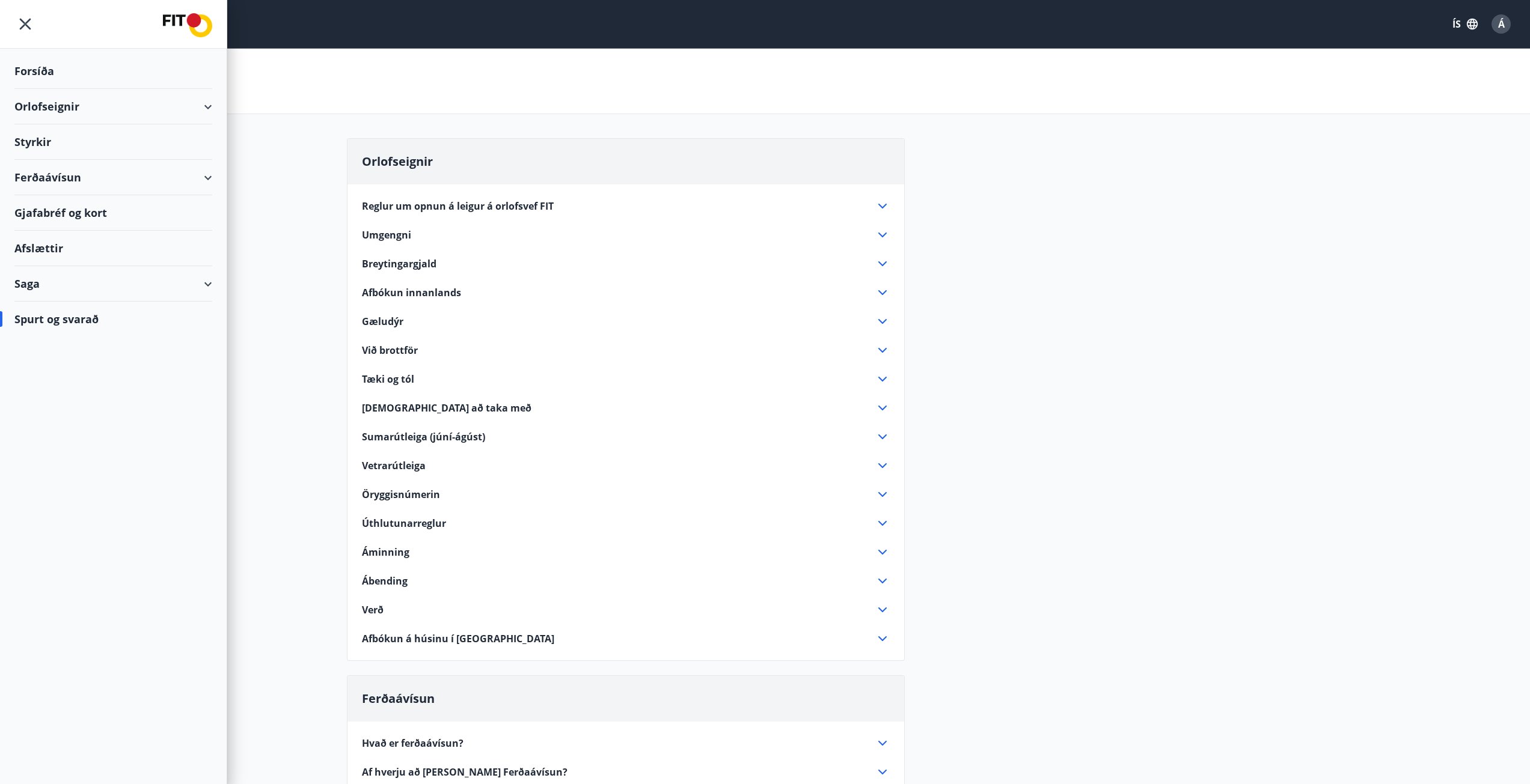
click at [20, 284] on div "Saga" at bounding box center [114, 284] width 198 height 35
click at [46, 411] on div "Inneign" at bounding box center [113, 415] width 179 height 25
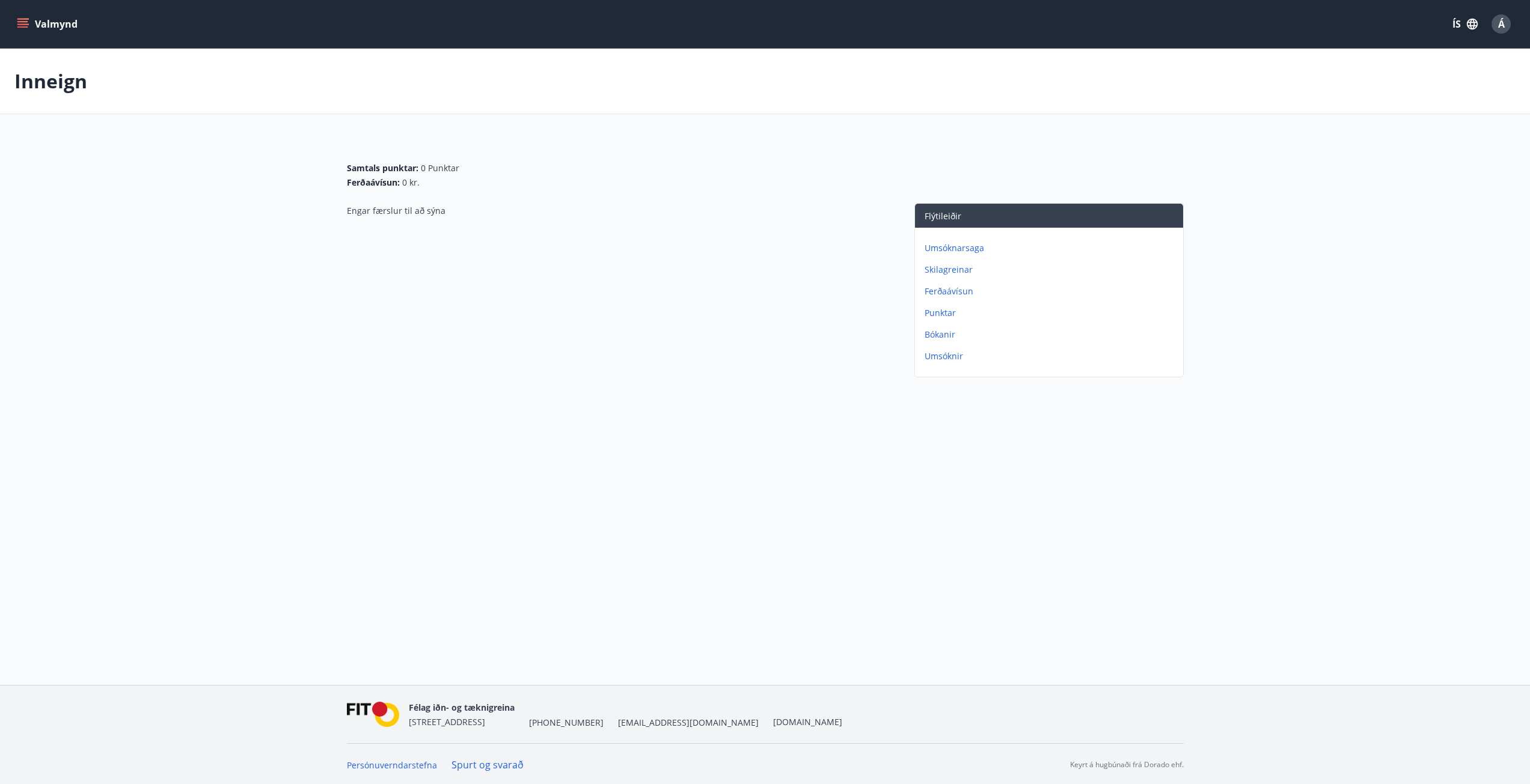
click at [704, 215] on div "Engar færslur til að sýna" at bounding box center [618, 293] width 543 height 179
